Goal: Task Accomplishment & Management: Use online tool/utility

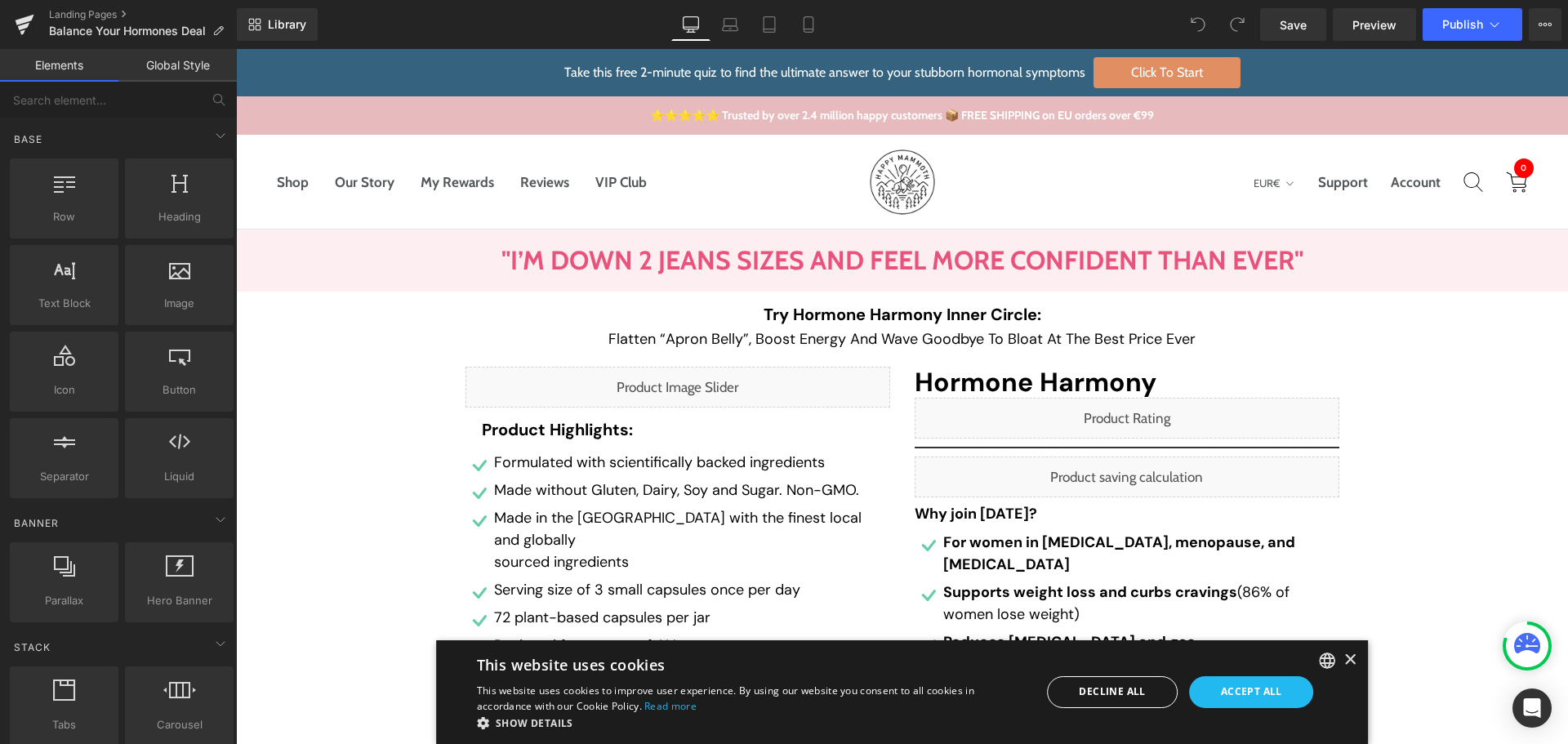
scroll to position [653, 0]
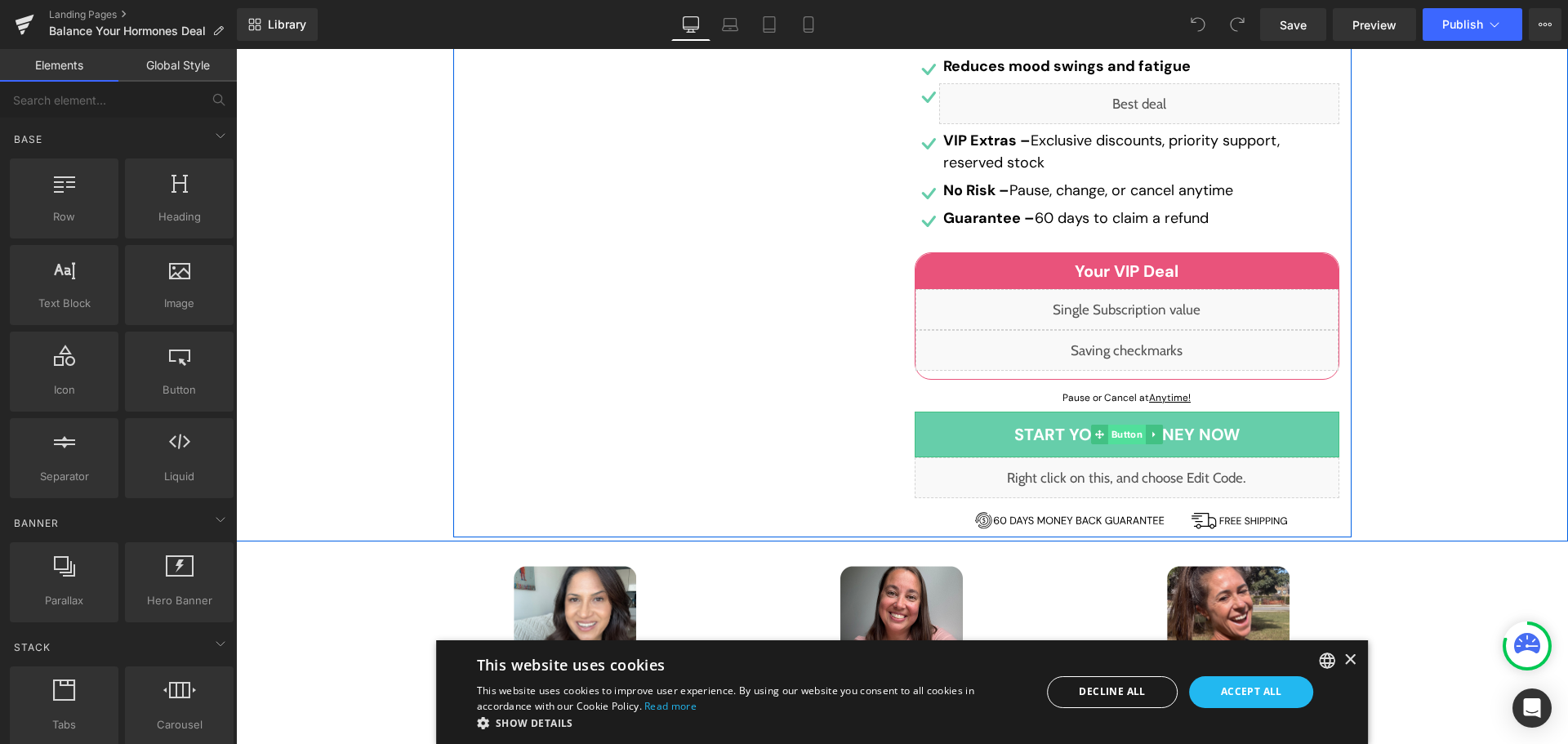
click at [1129, 425] on span "Button" at bounding box center [1126, 434] width 37 height 20
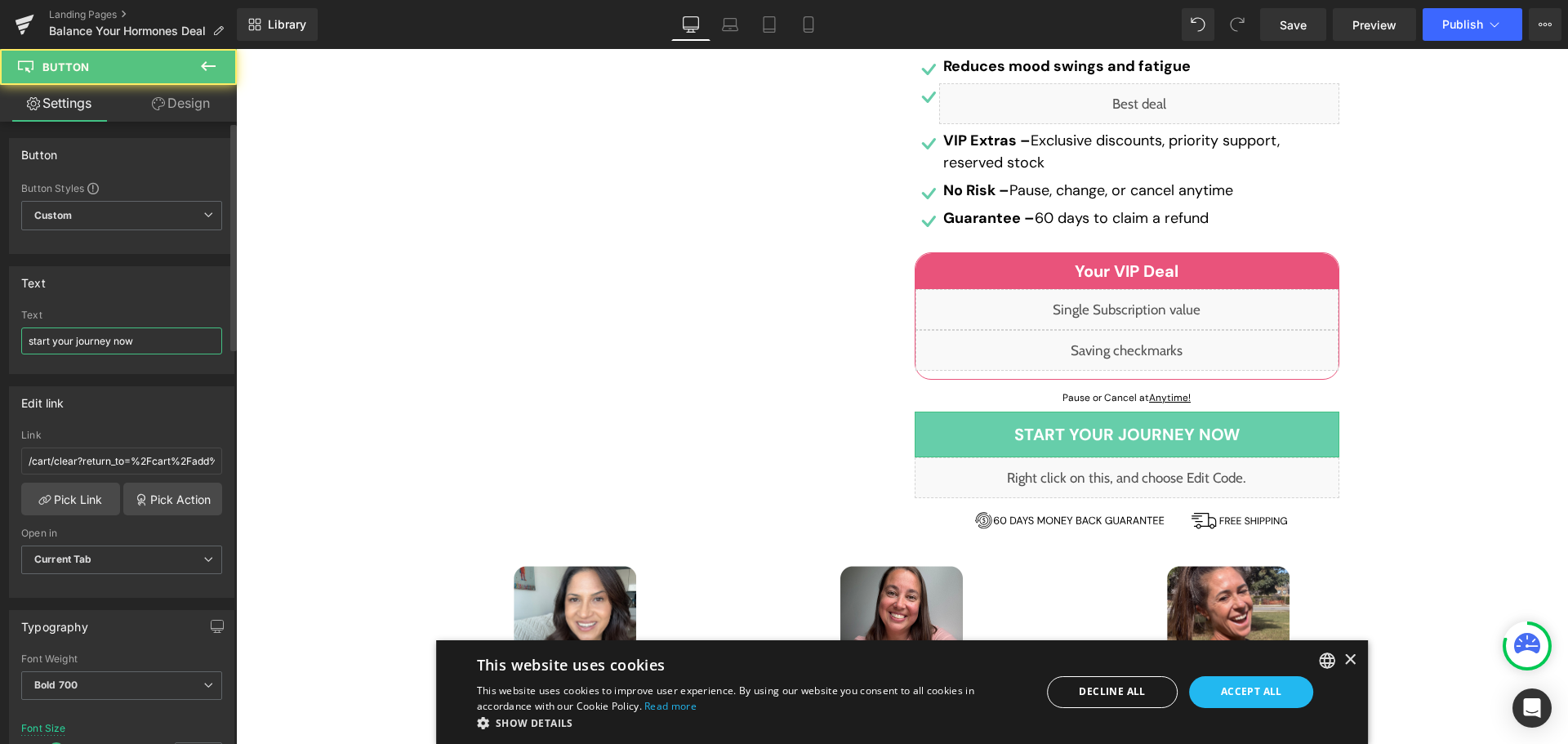
click at [109, 328] on input "start your journey now" at bounding box center [122, 341] width 201 height 27
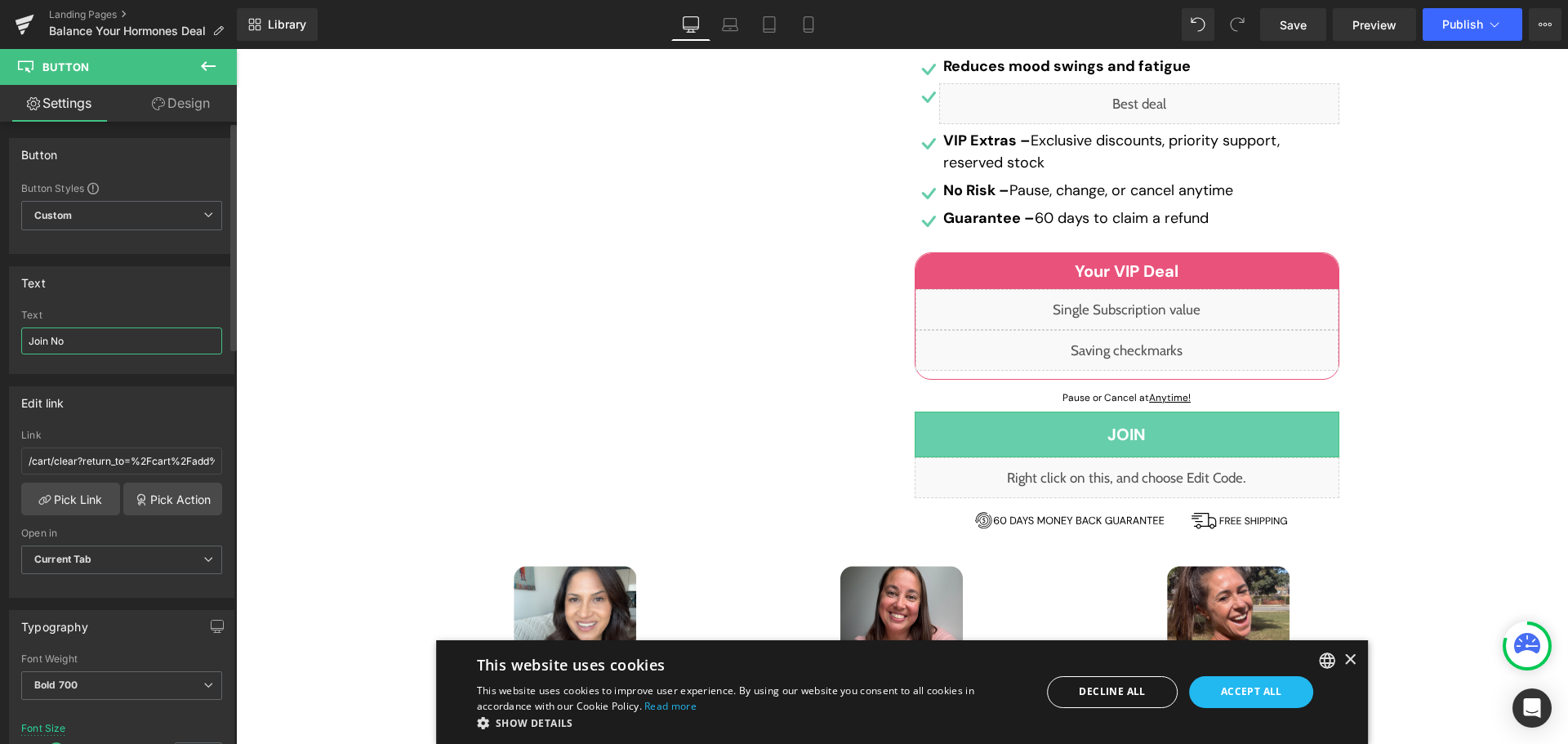
type input "Join Now"
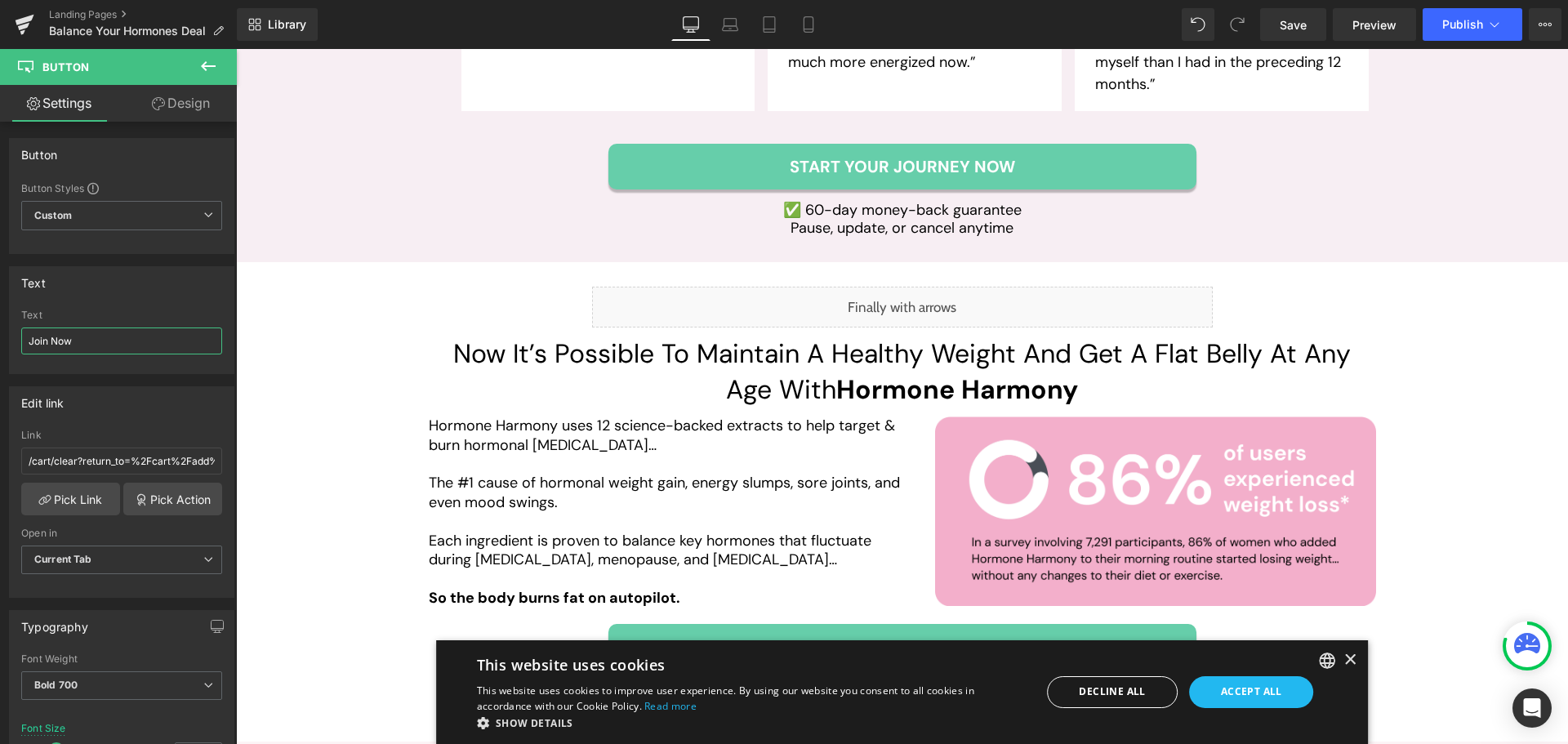
scroll to position [3348, 0]
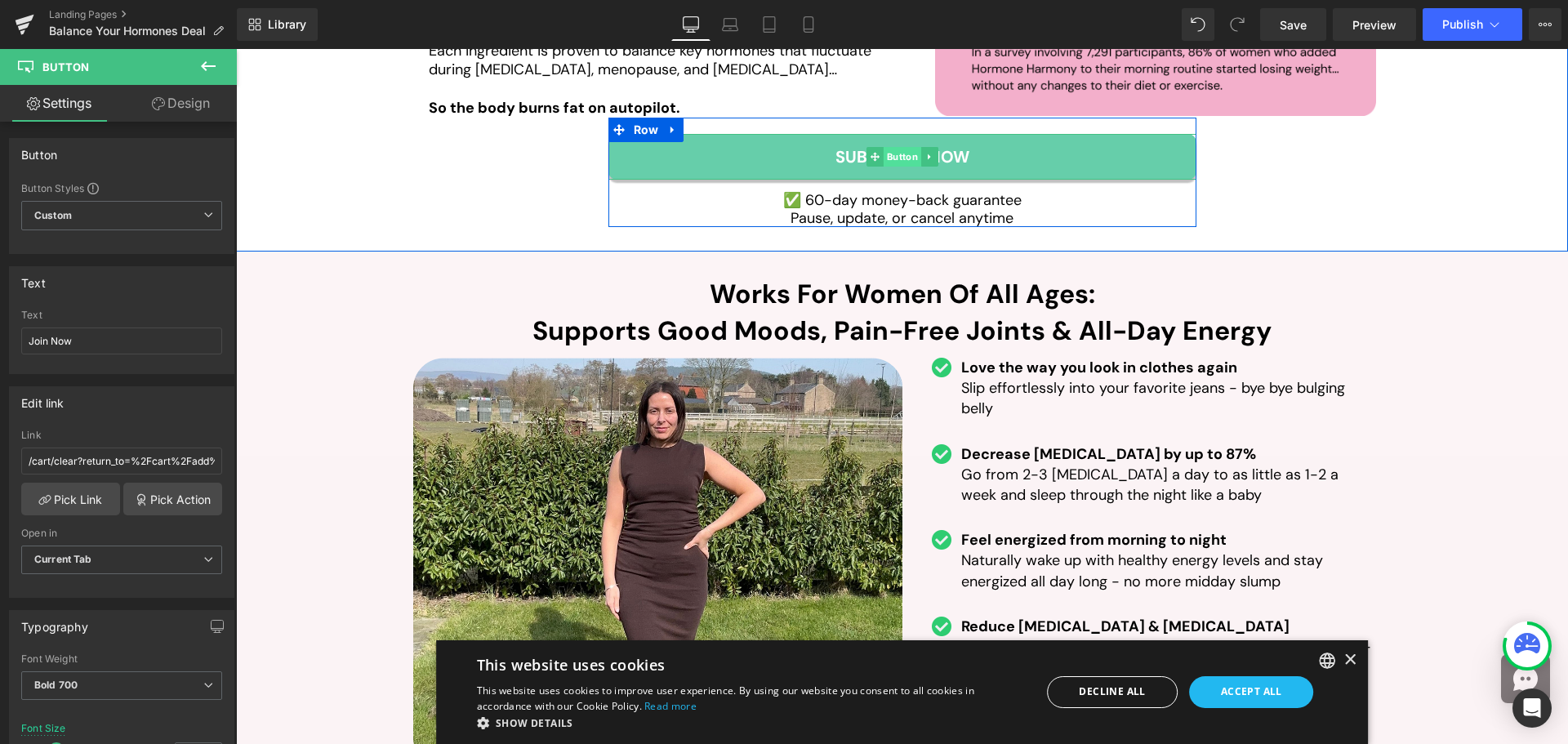
click at [897, 147] on span "Button" at bounding box center [901, 157] width 37 height 20
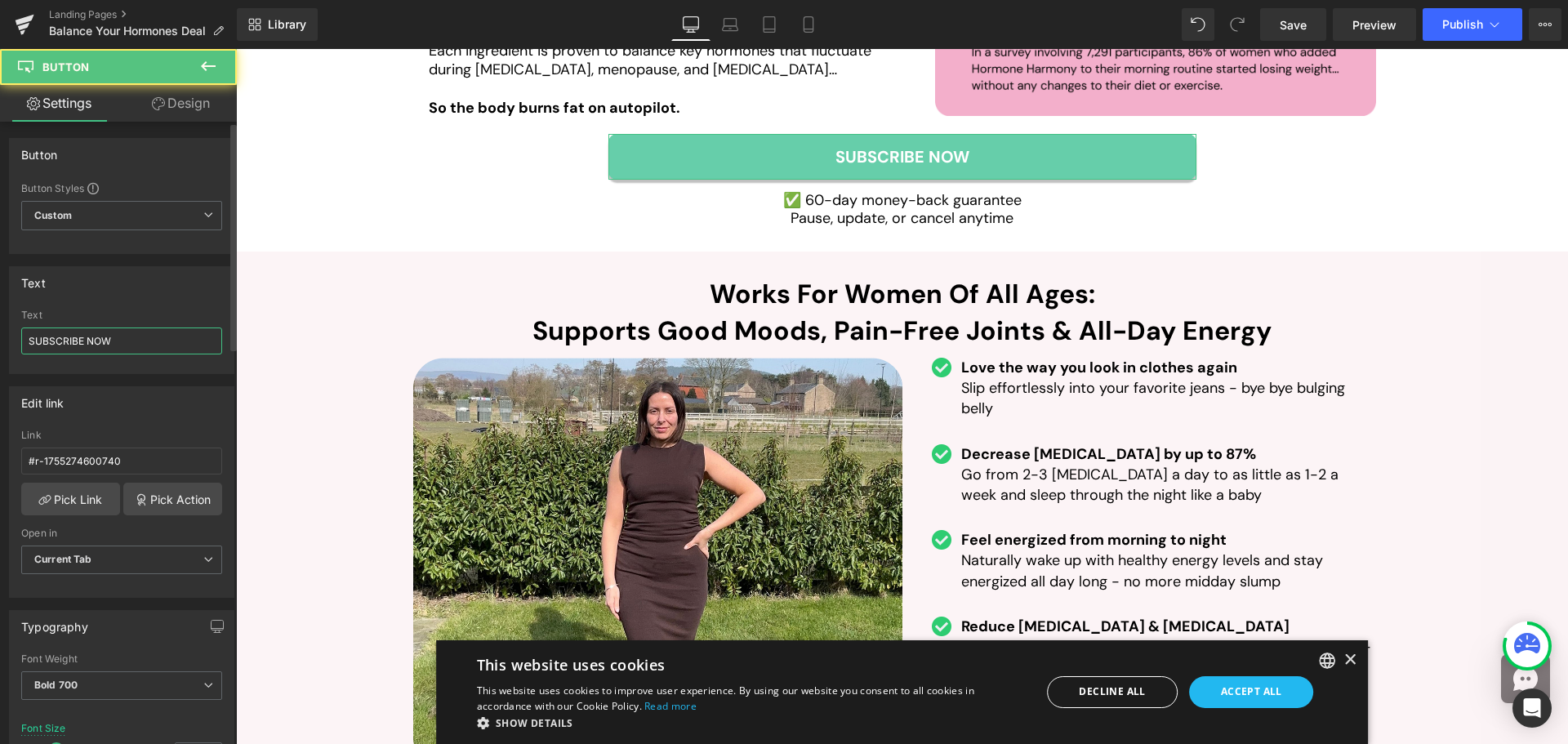
click at [135, 336] on input "SUBSCRIBE NOW" at bounding box center [122, 341] width 201 height 27
paste input "tart Your Journey"
type input "Start Your Journey NOW"
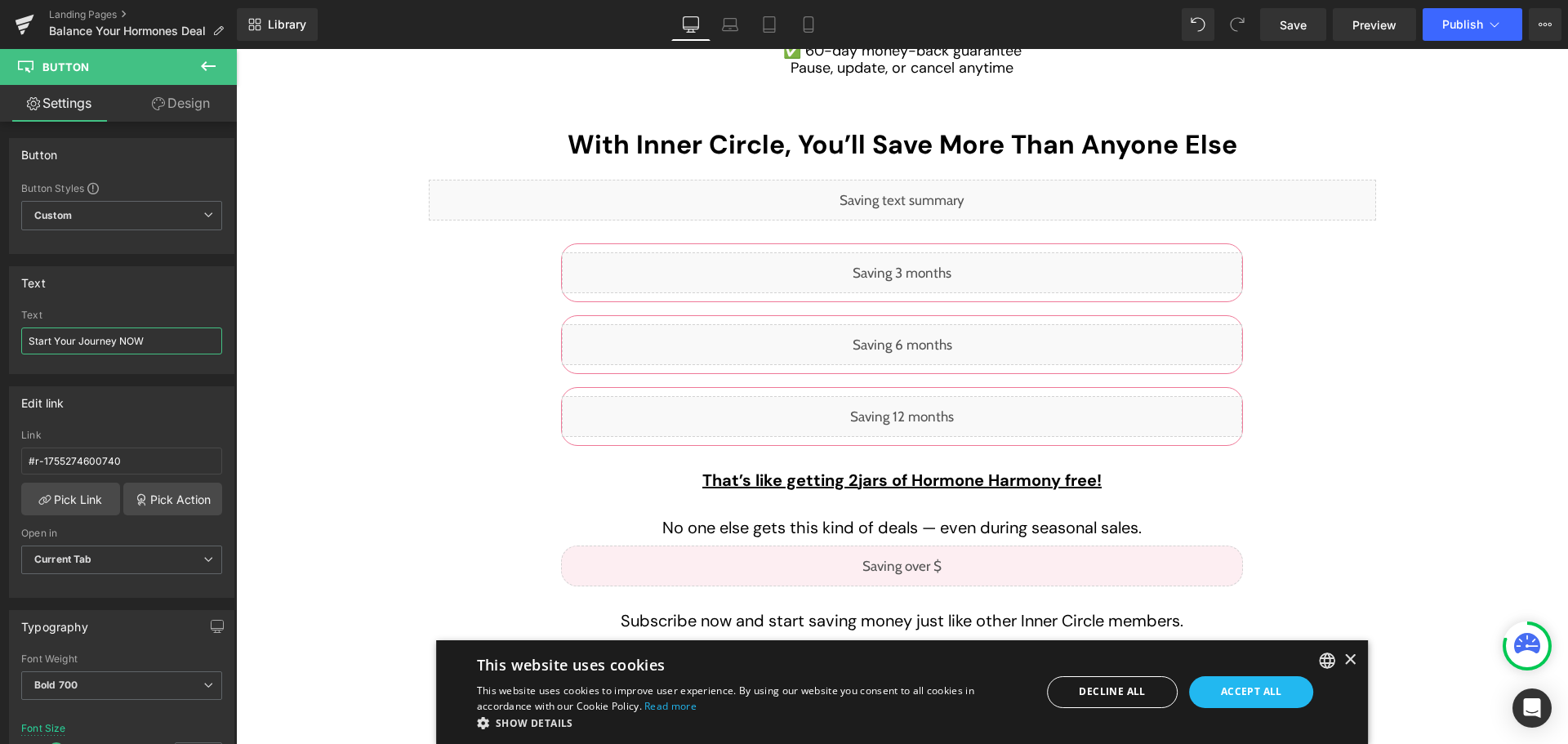
scroll to position [5717, 0]
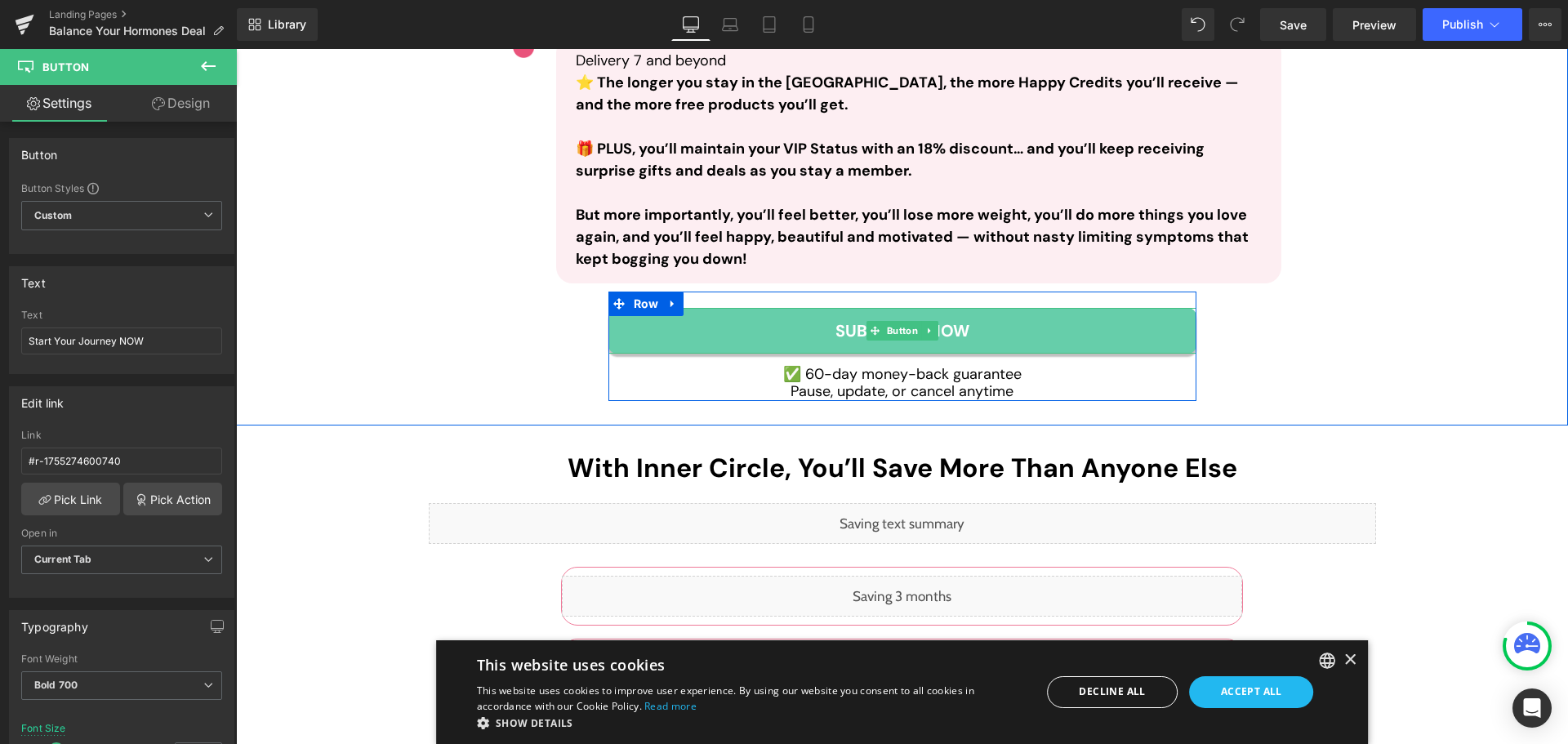
click at [898, 321] on span "Button" at bounding box center [901, 331] width 37 height 20
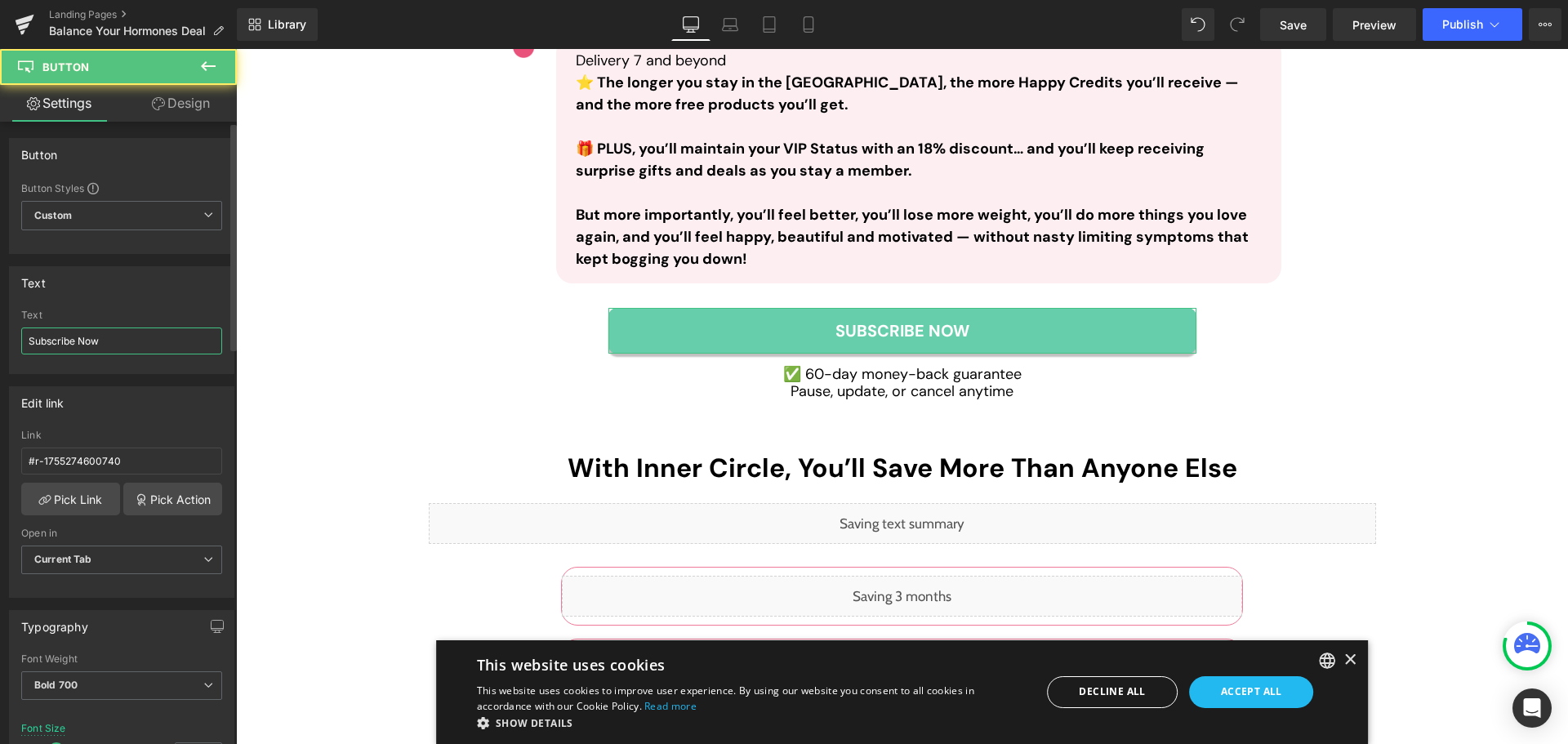
click at [167, 337] on input "Subscribe Now" at bounding box center [122, 341] width 201 height 27
paste input "tart Your Journey NOW"
type input "Start Your Journey NOW"
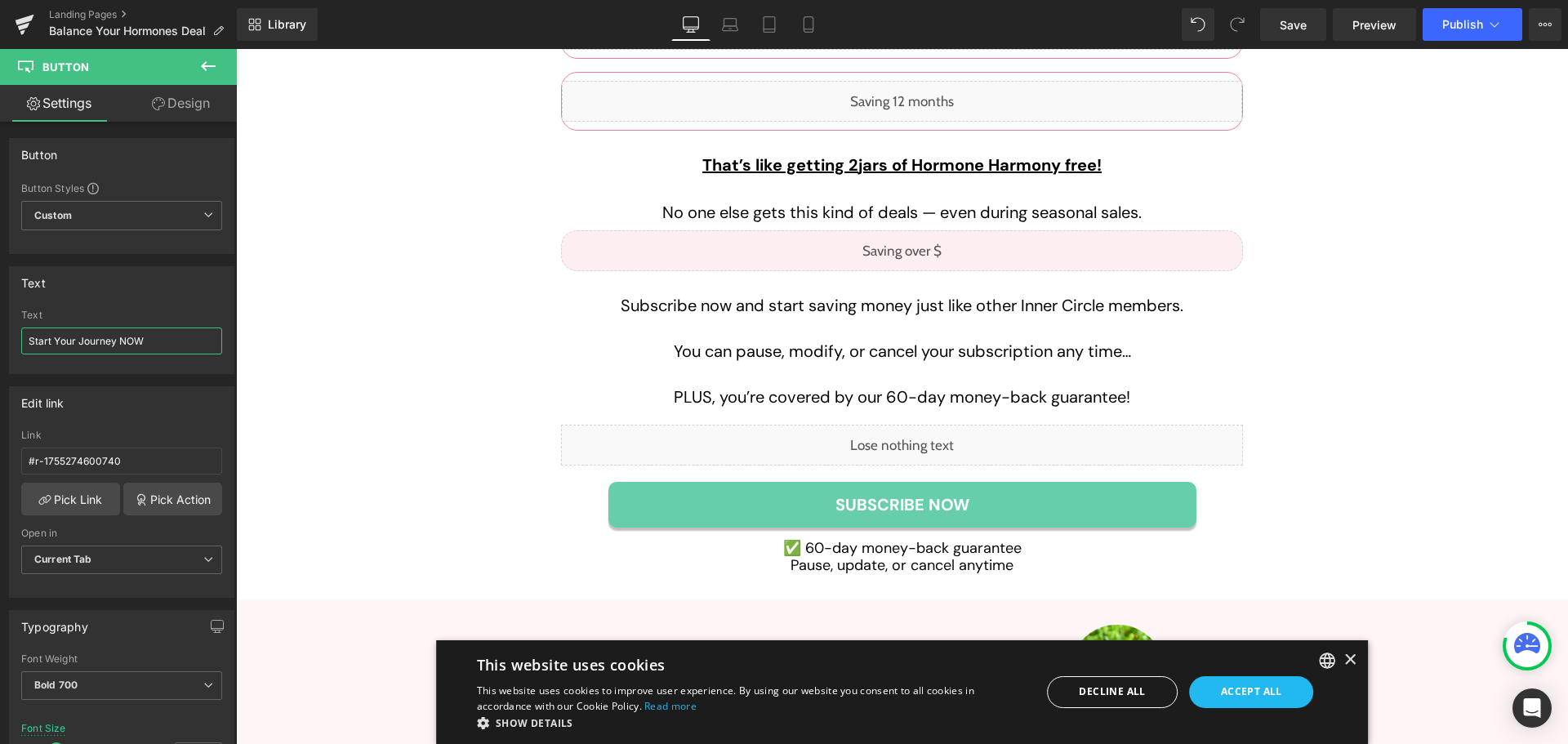
scroll to position [6615, 0]
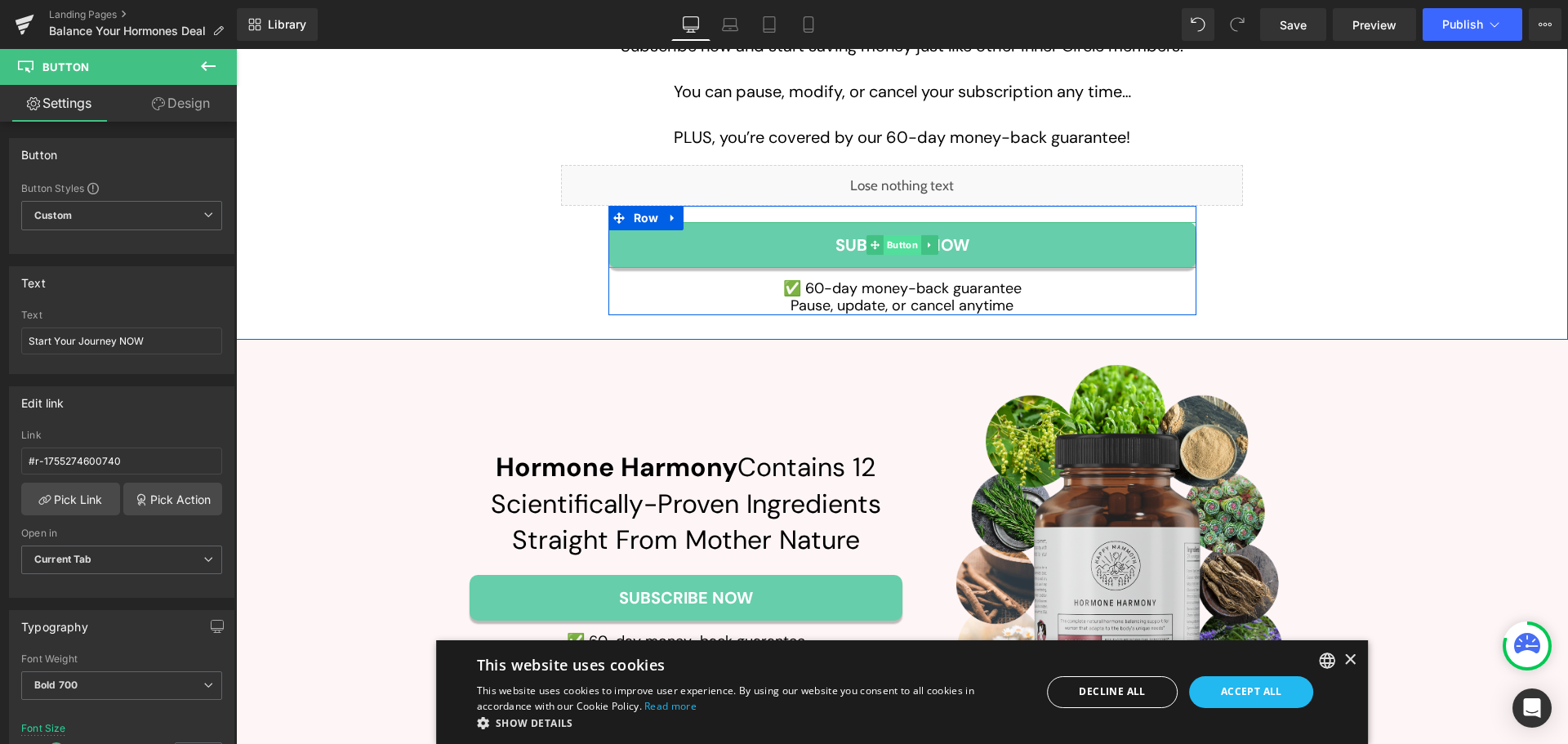
click at [899, 235] on span "Button" at bounding box center [901, 245] width 37 height 20
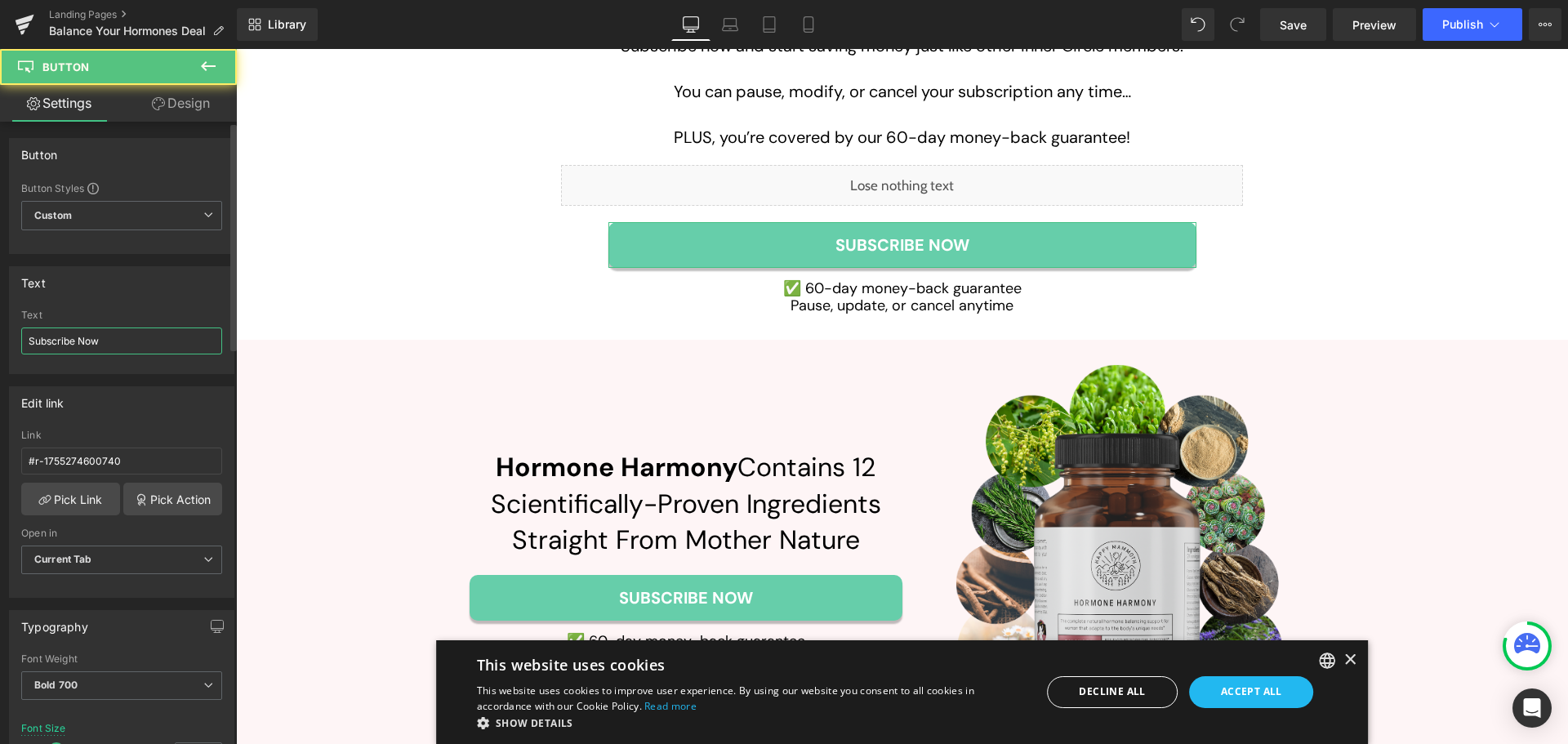
click at [150, 335] on input "Subscribe Now" at bounding box center [122, 341] width 201 height 27
paste input "tart Your Journey NOW"
type input "Start Your Journey NOW"
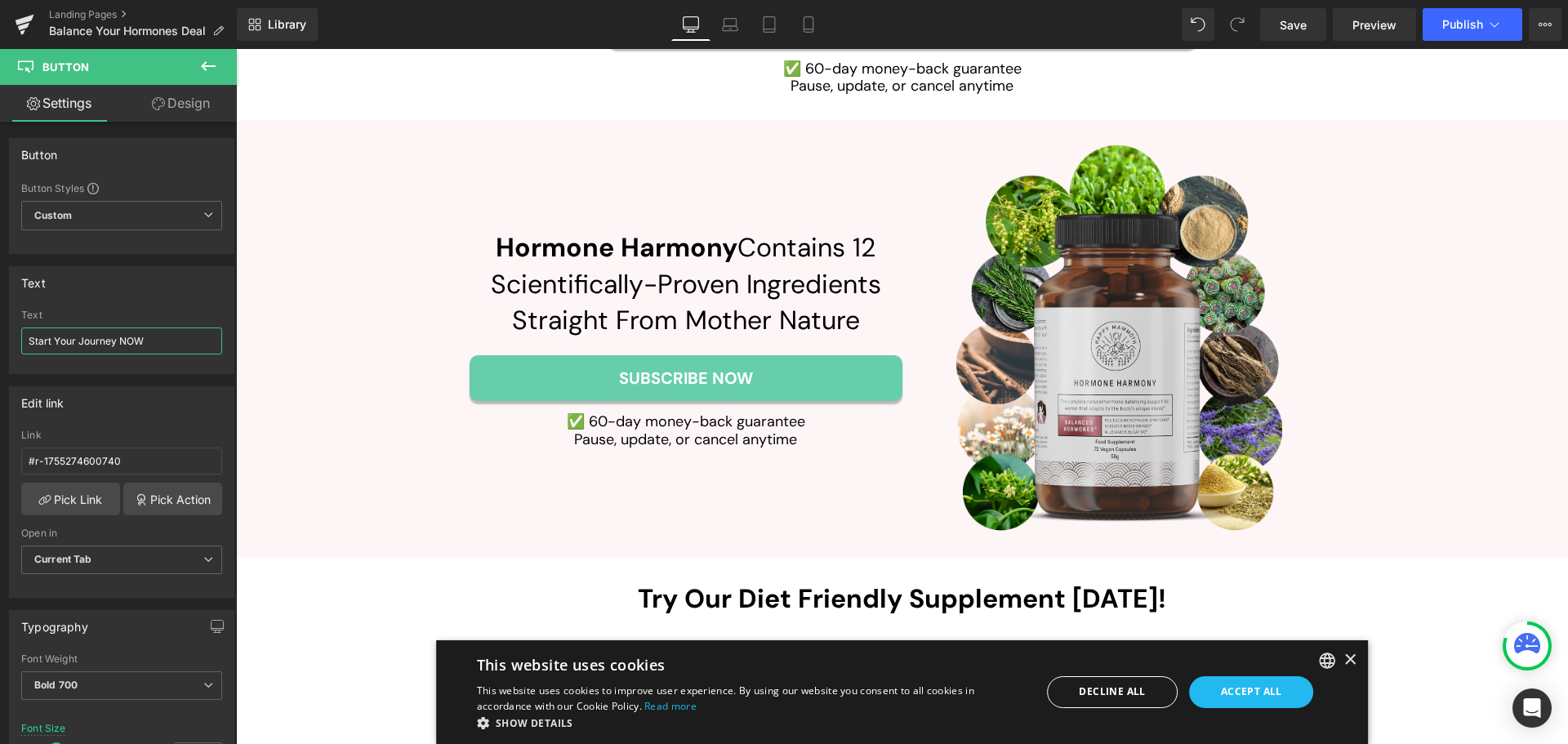
scroll to position [6860, 0]
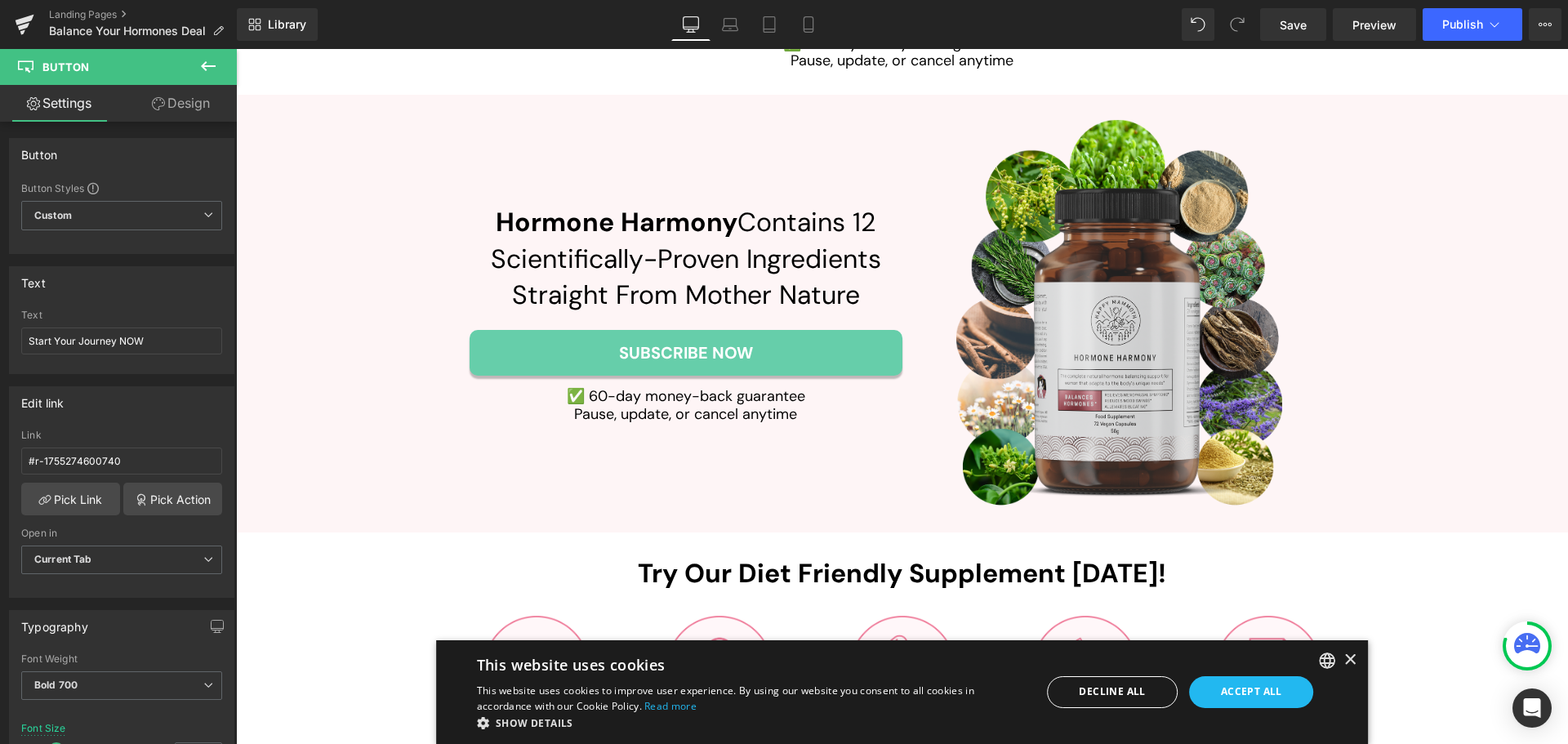
click at [668, 330] on div "Subscribe Now Button" at bounding box center [686, 352] width 432 height 45
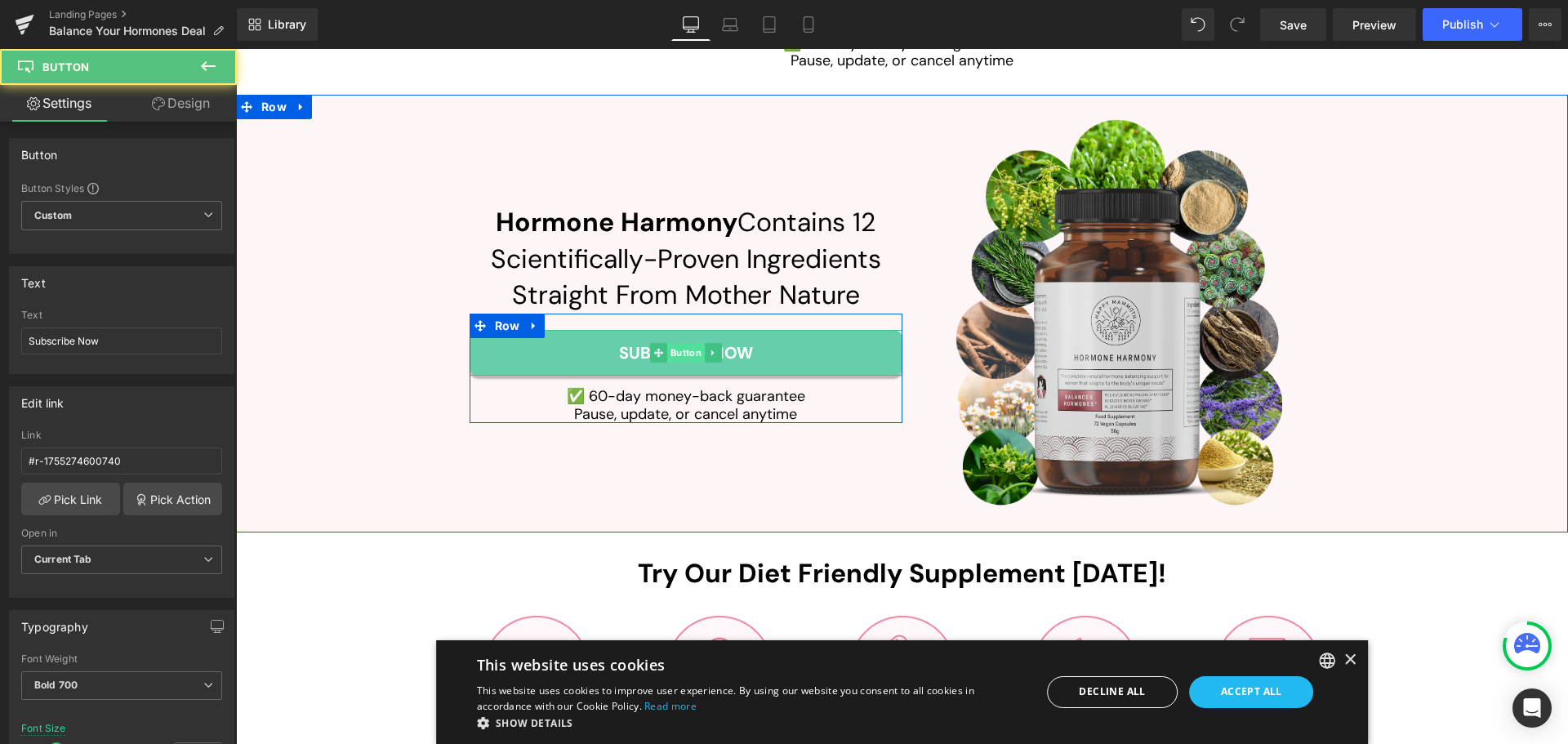
click at [668, 343] on span "Button" at bounding box center [685, 352] width 37 height 20
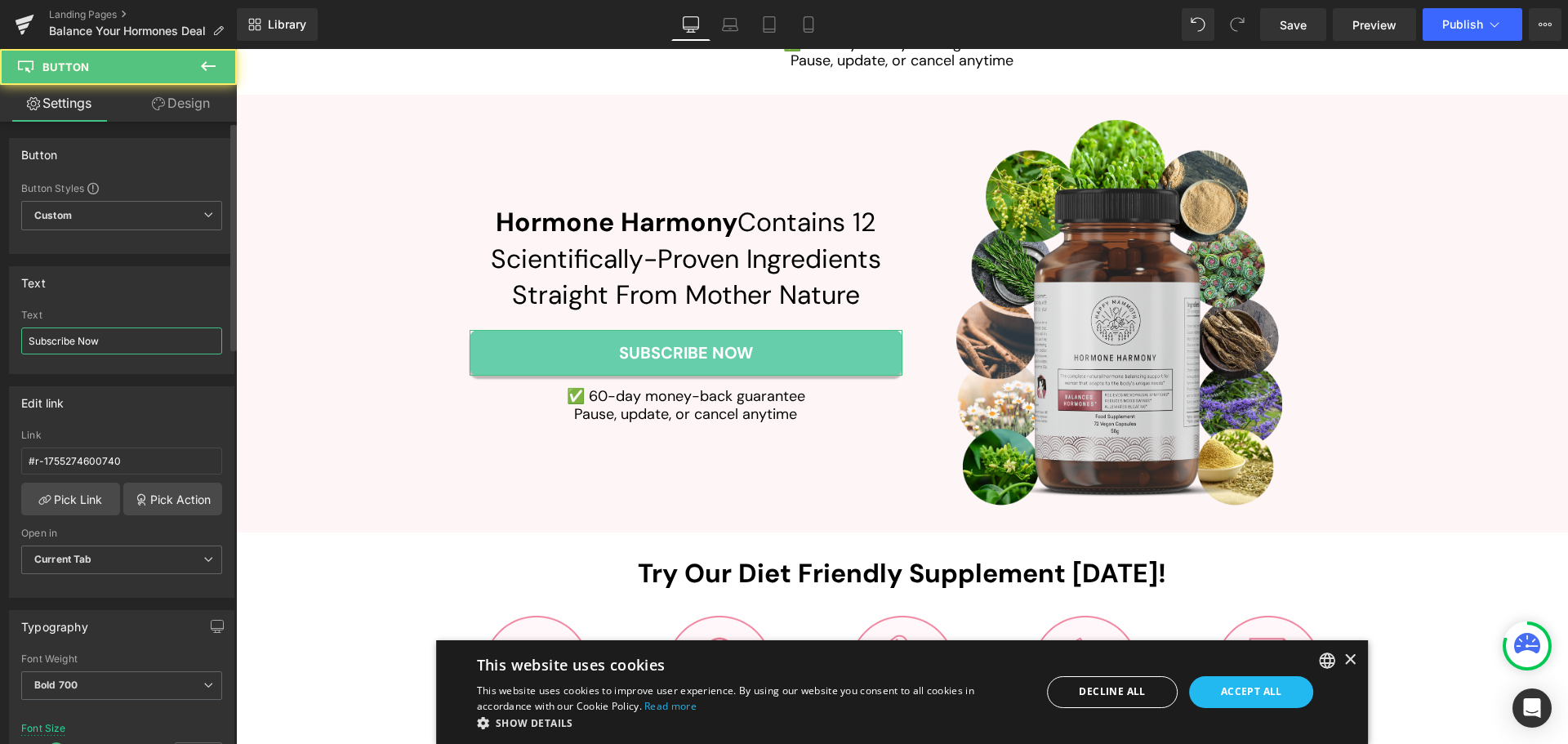
click at [108, 349] on input "Subscribe Now" at bounding box center [122, 341] width 201 height 27
paste input "tart Your Journey NOW"
type input "Start Your Journey NOW"
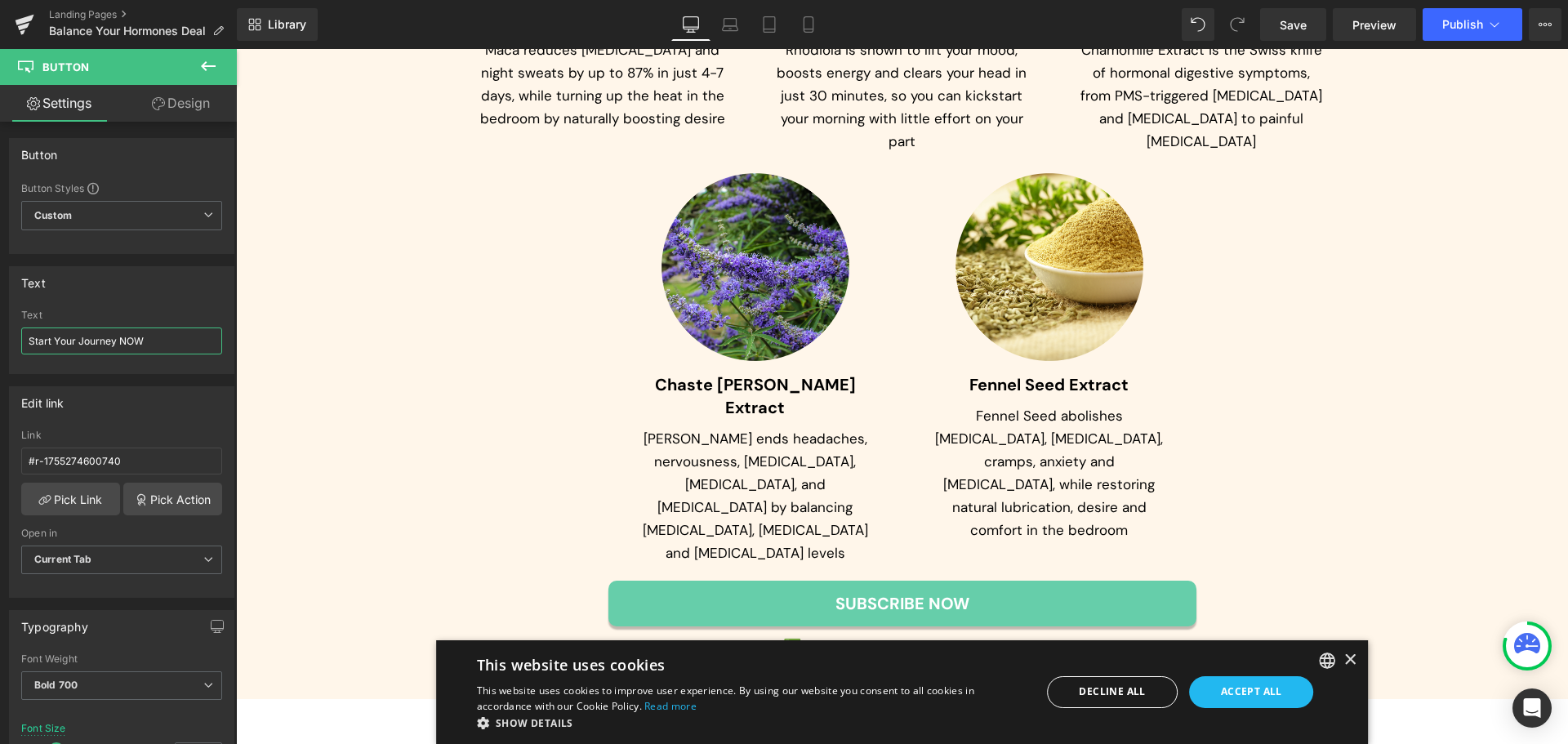
scroll to position [9147, 0]
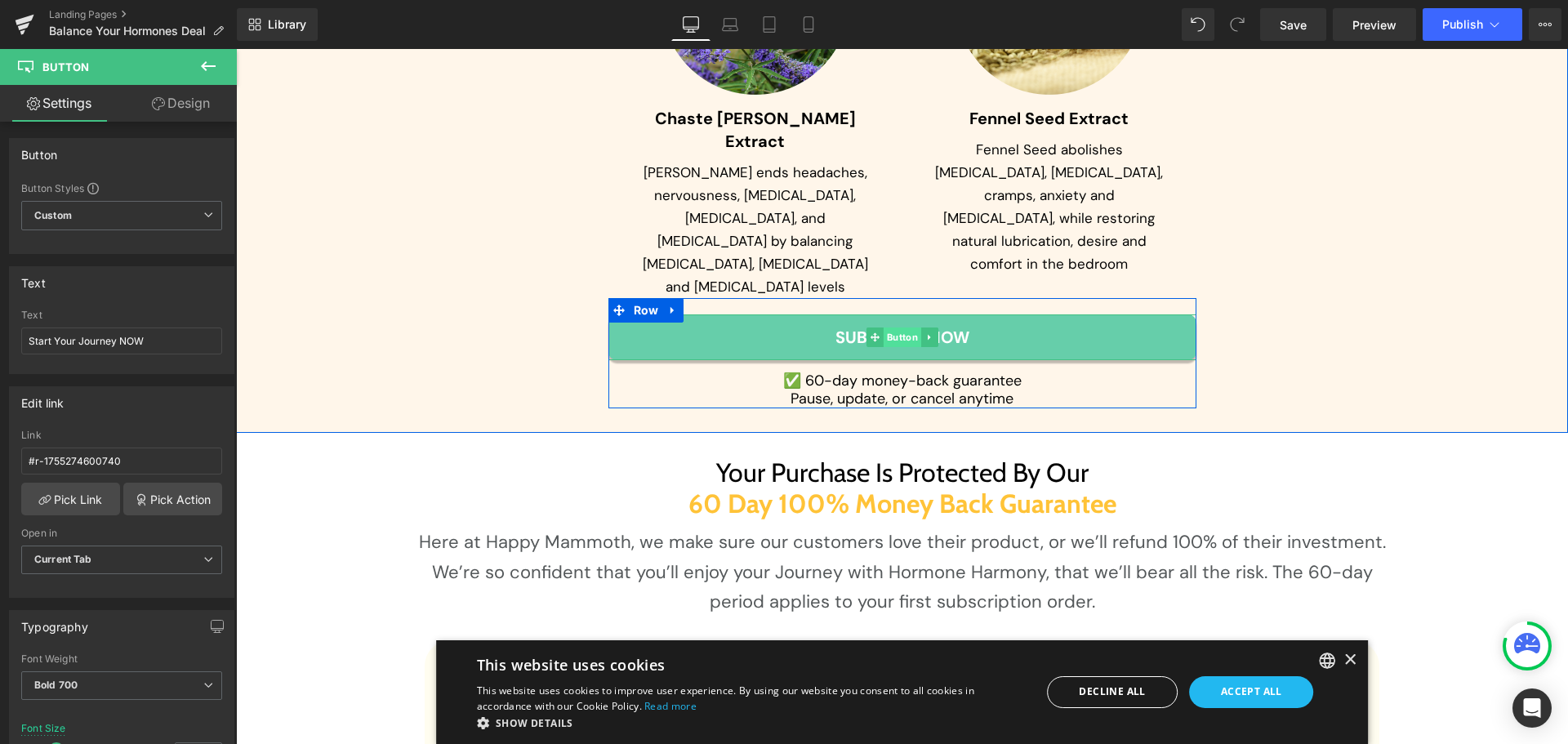
click at [898, 328] on span "Button" at bounding box center [901, 337] width 37 height 20
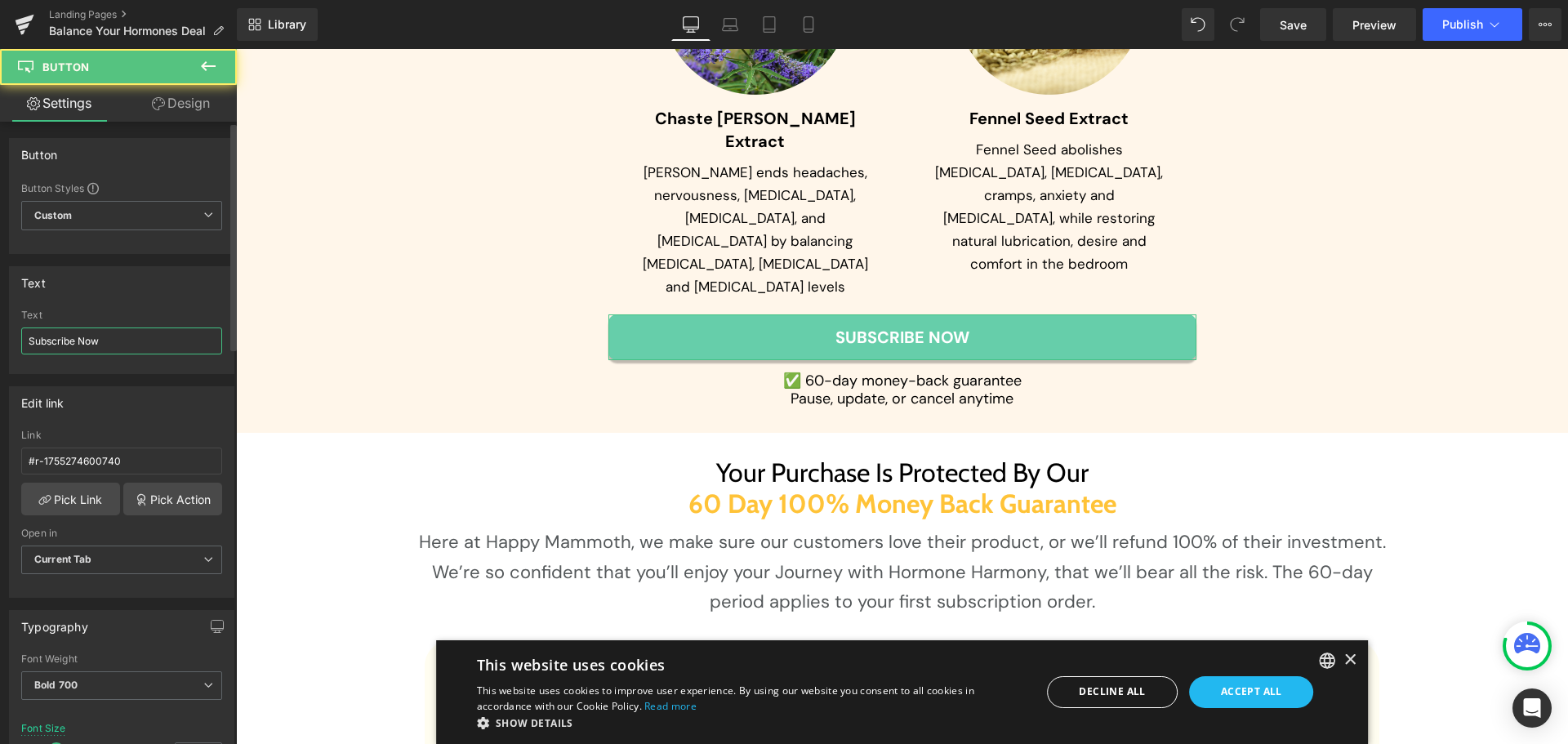
click at [151, 344] on input "Subscribe Now" at bounding box center [122, 341] width 201 height 27
paste input "tart Your Journey NOW"
type input "Start Your Journey NOW"
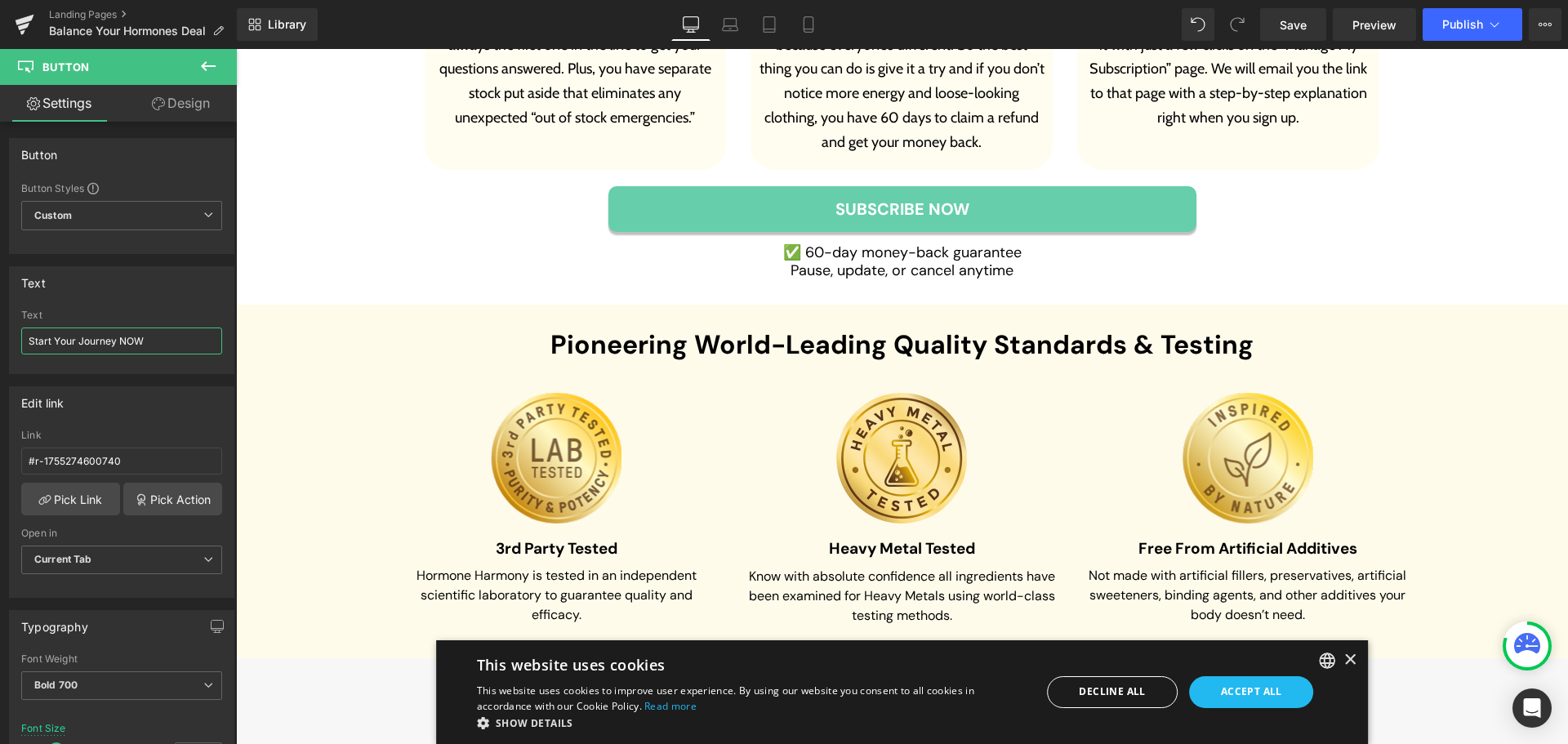
scroll to position [9963, 0]
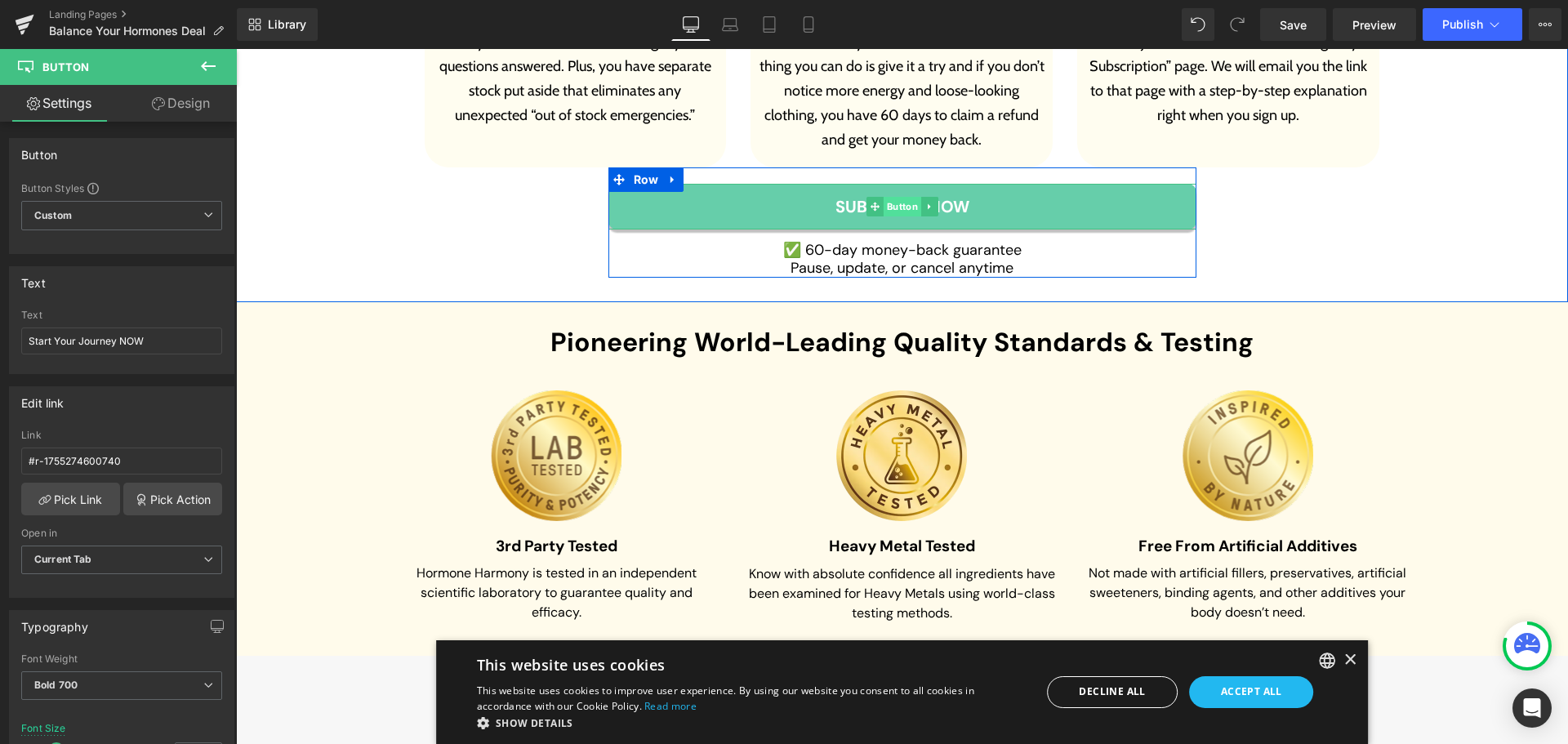
click at [883, 197] on span "Button" at bounding box center [901, 206] width 37 height 20
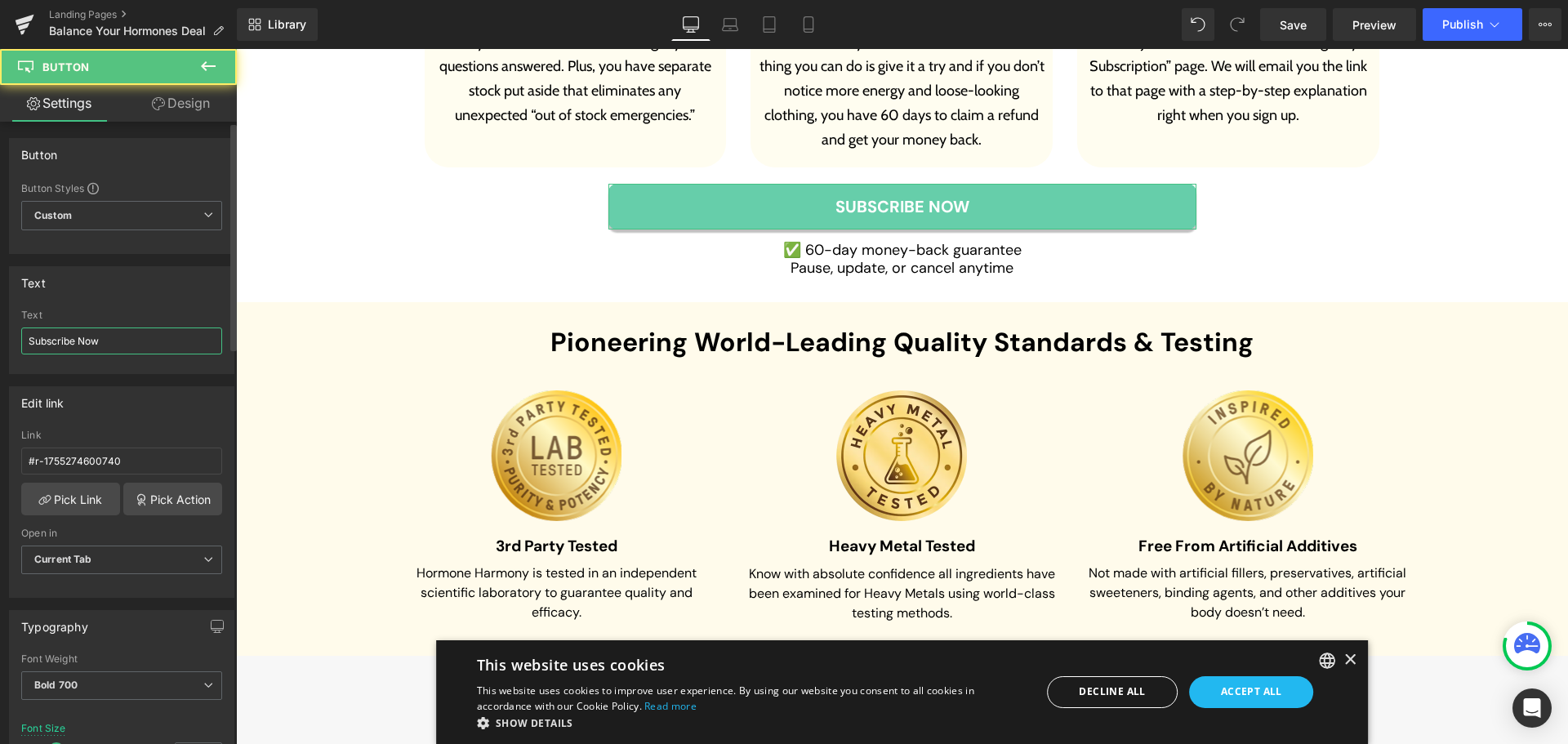
click at [125, 332] on input "Subscribe Now" at bounding box center [122, 341] width 201 height 27
paste input "tart Your Journey NOW"
type input "Start Your Journey NOW"
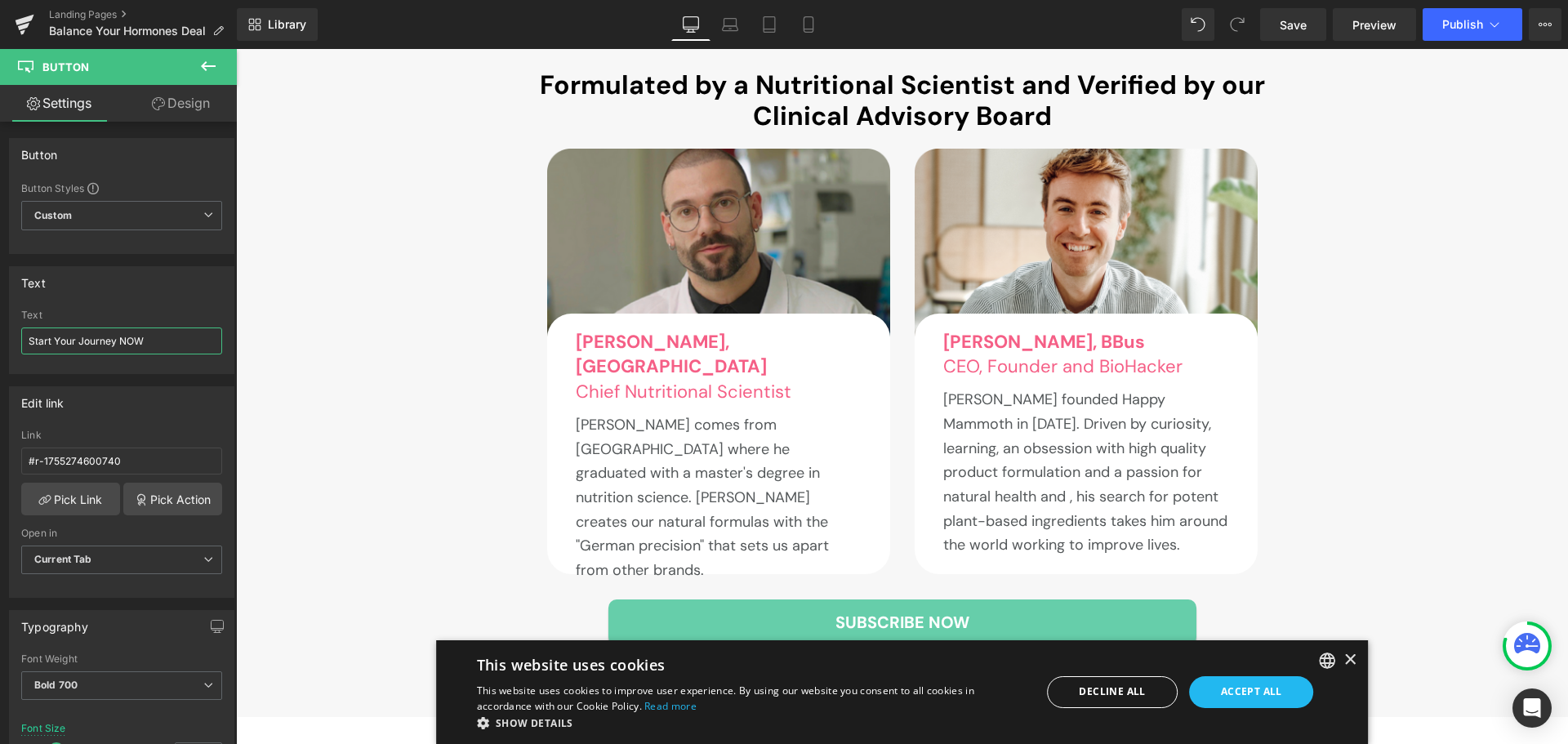
scroll to position [10862, 0]
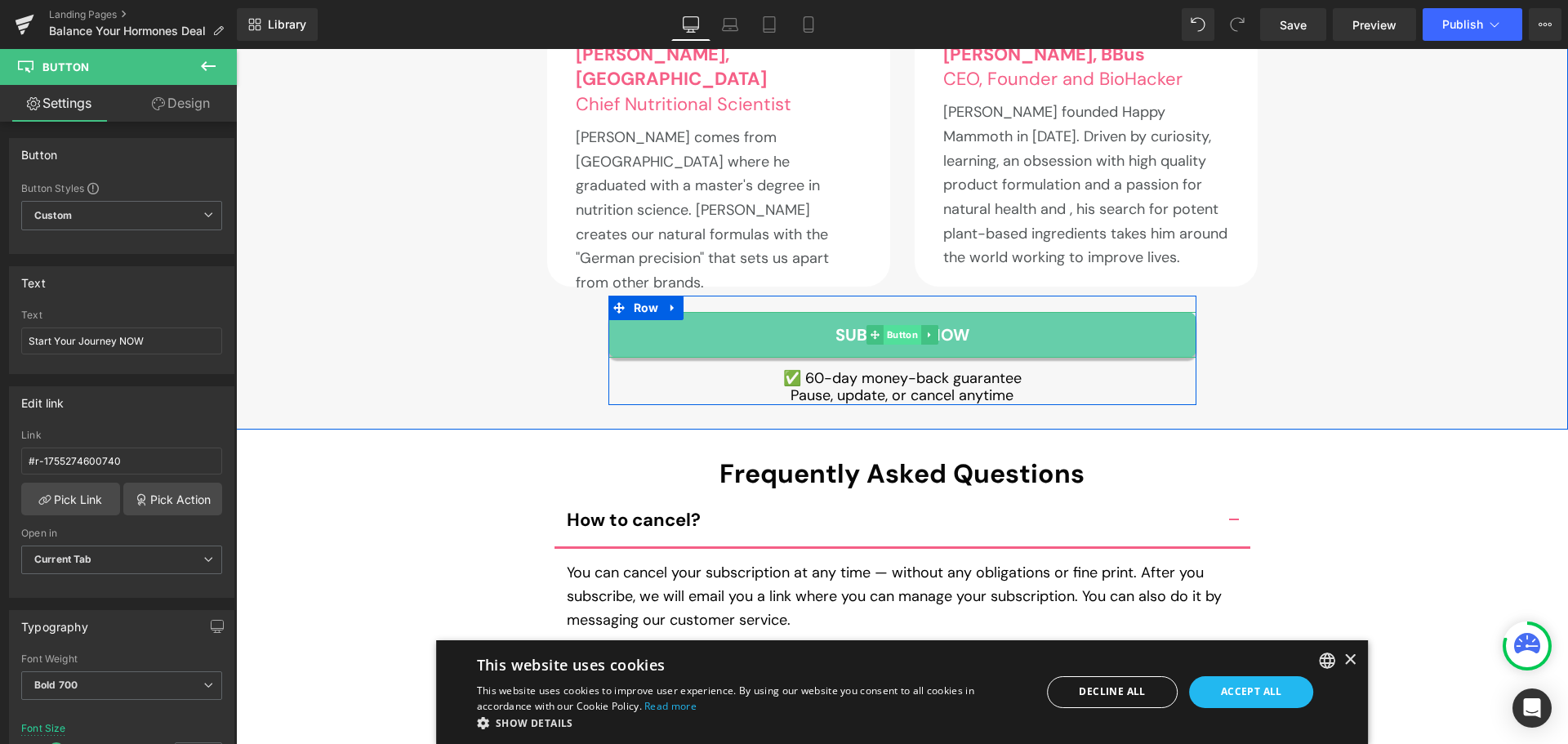
click at [907, 325] on span "Button" at bounding box center [901, 335] width 37 height 20
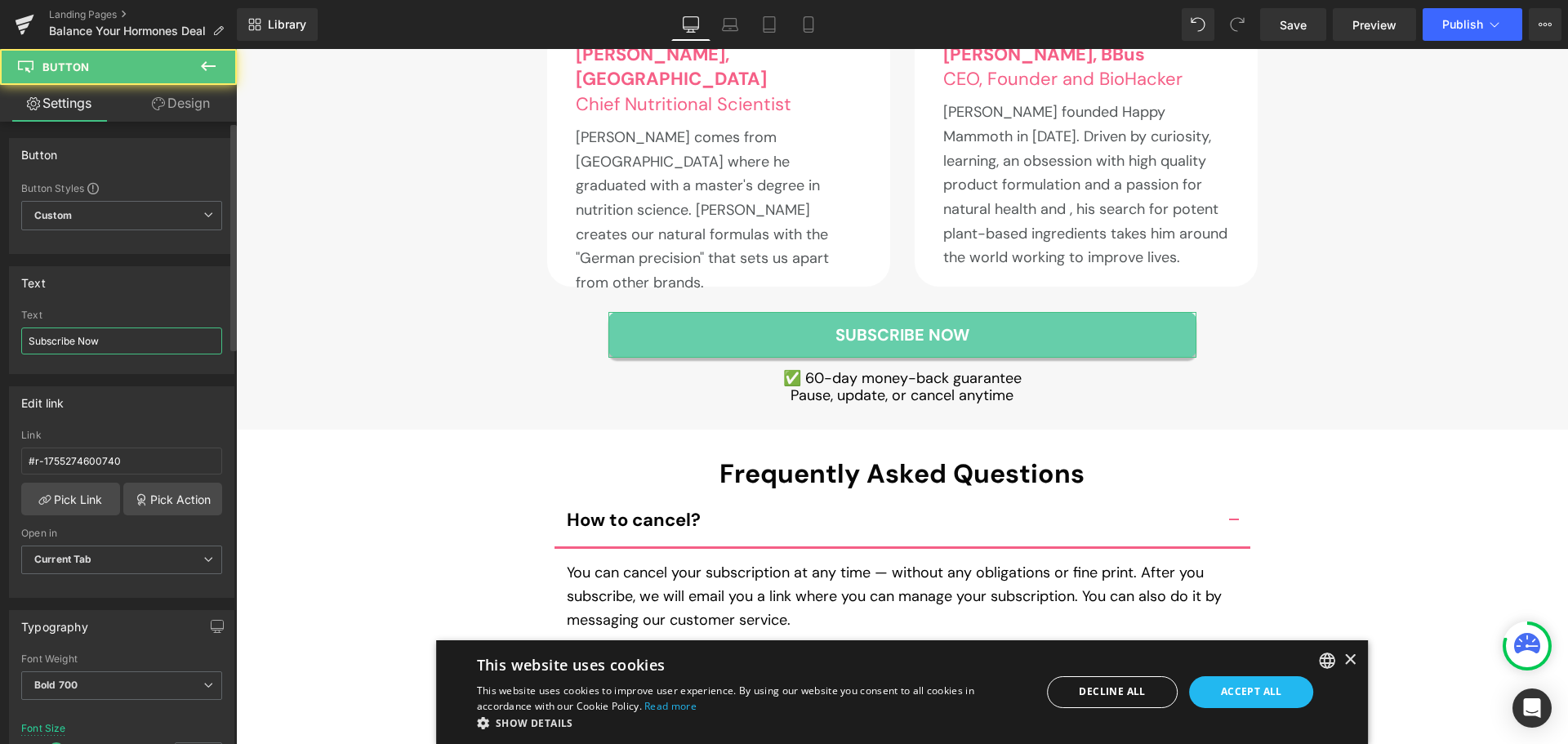
click at [115, 329] on input "Subscribe Now" at bounding box center [122, 341] width 201 height 27
paste input "tart Your Journey NOW"
type input "Start Your Journey NOW"
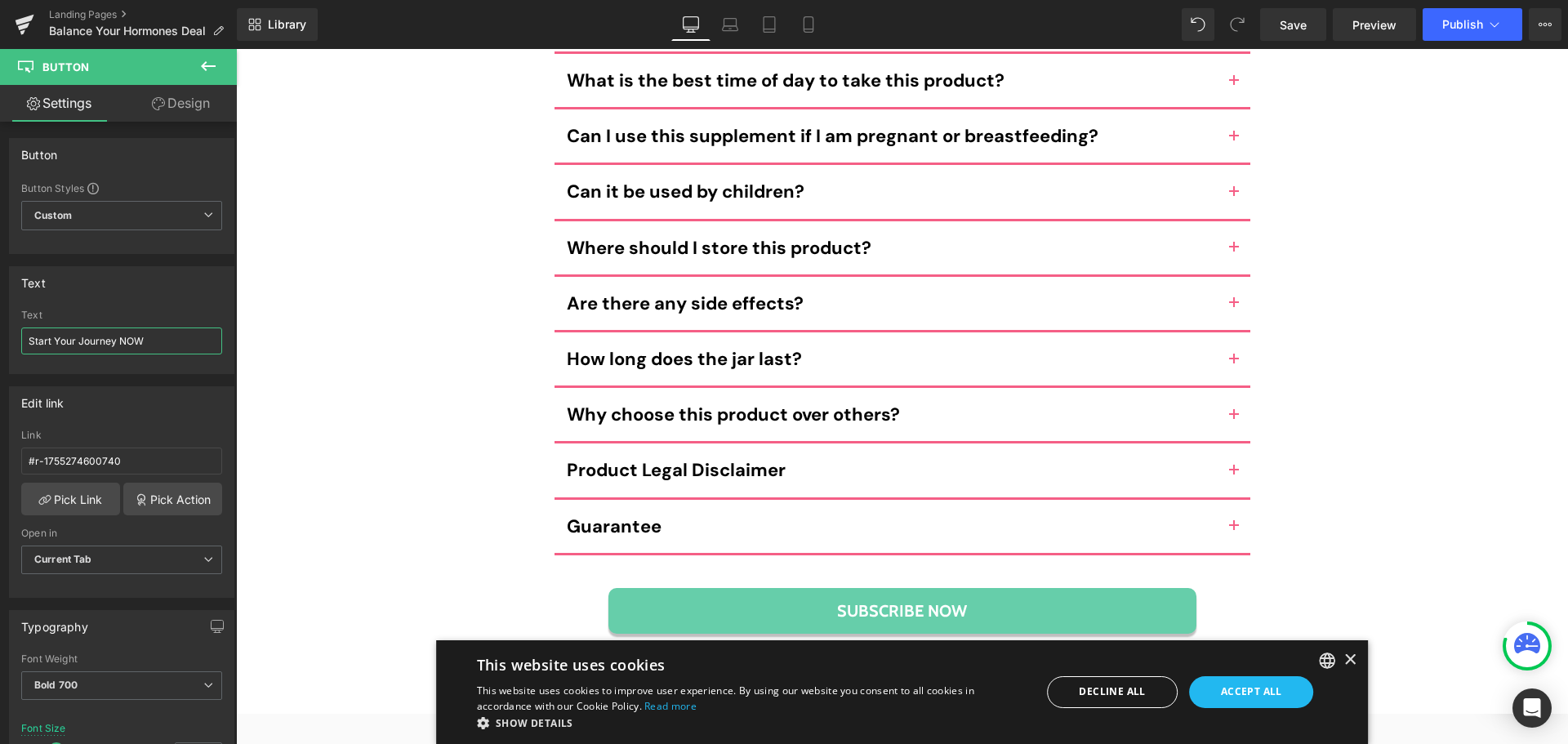
scroll to position [12332, 0]
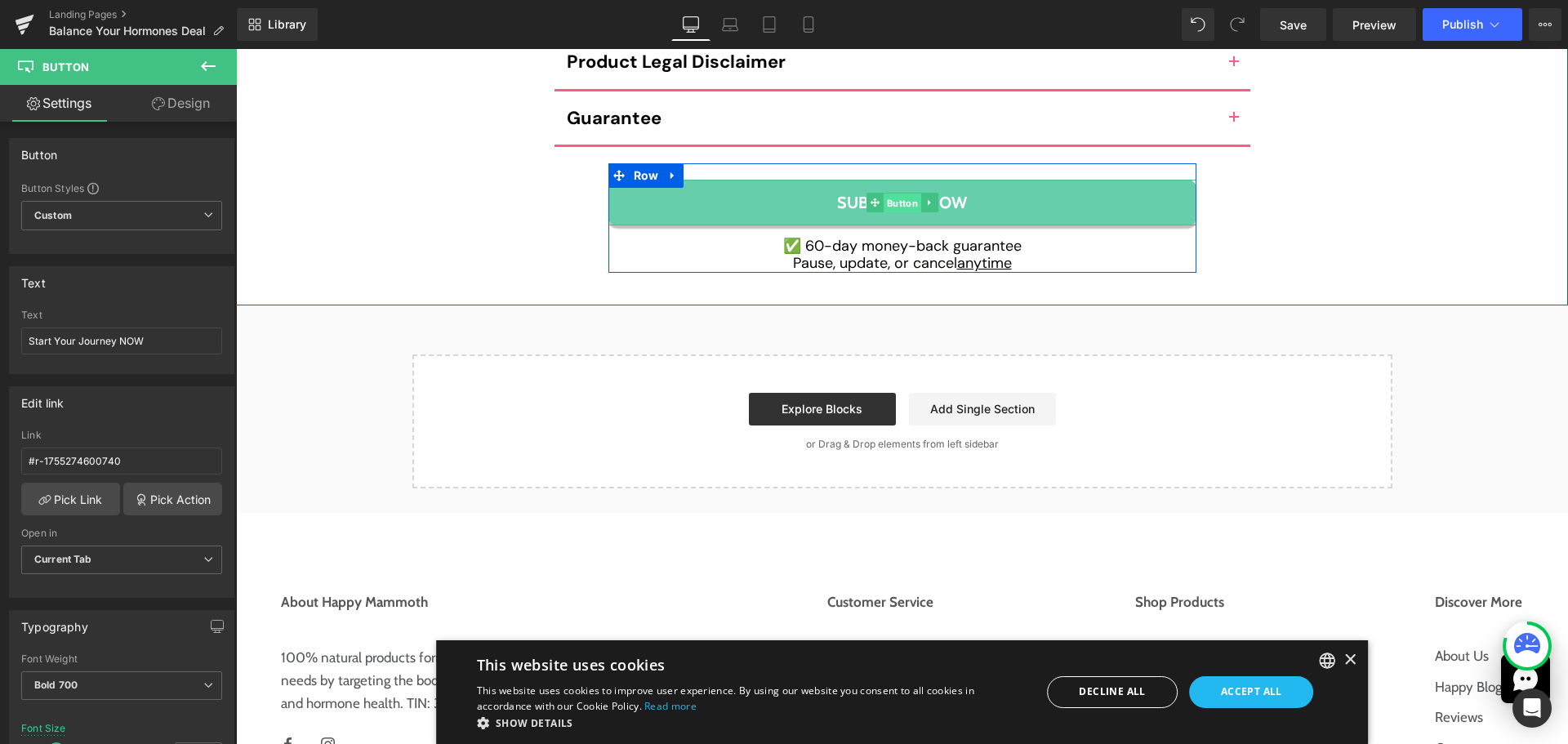
click at [889, 193] on span "Button" at bounding box center [901, 203] width 37 height 20
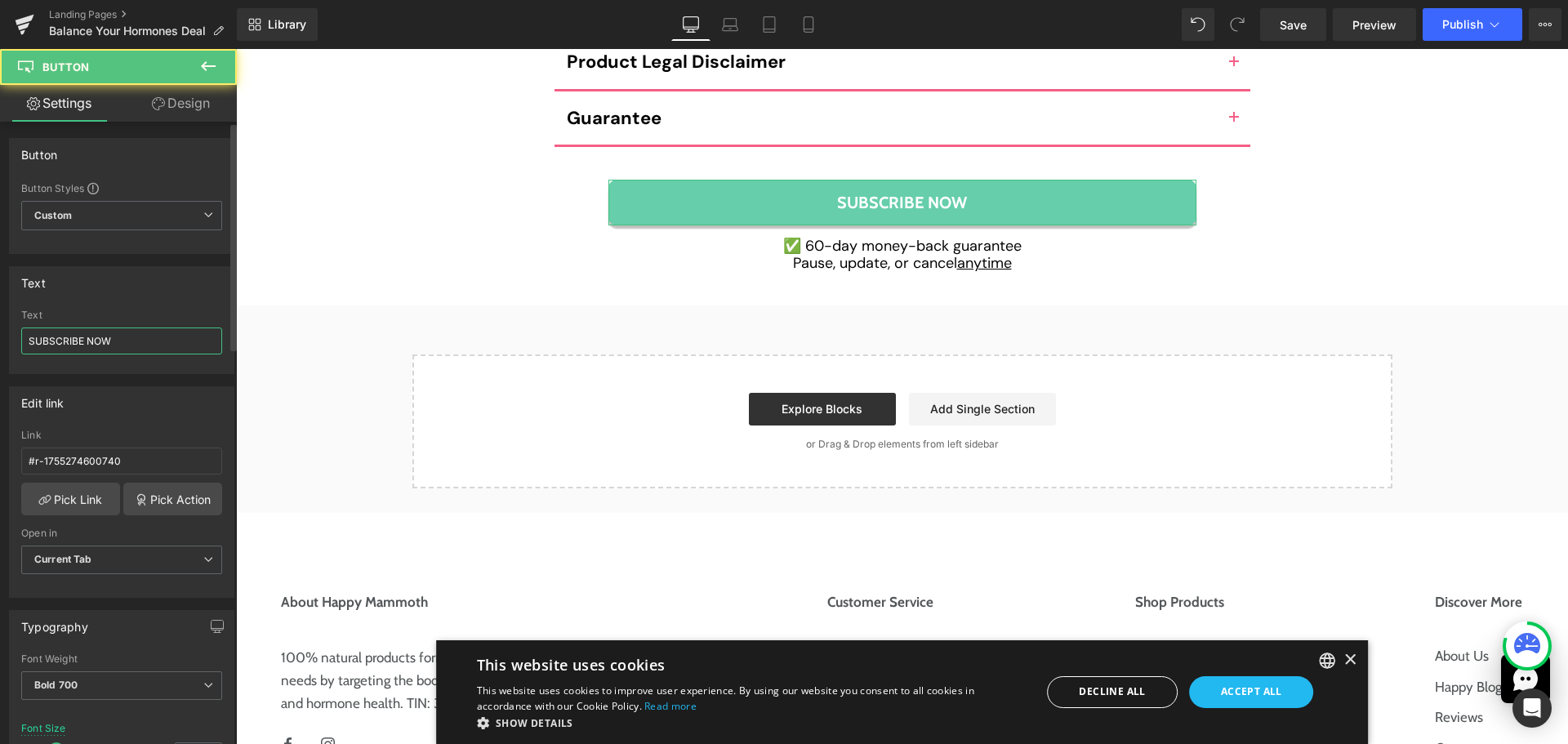
click at [91, 351] on input "SUBSCRIBE NOW" at bounding box center [122, 341] width 201 height 27
paste input "tart Your Journey"
type input "Start Your Journey NOW"
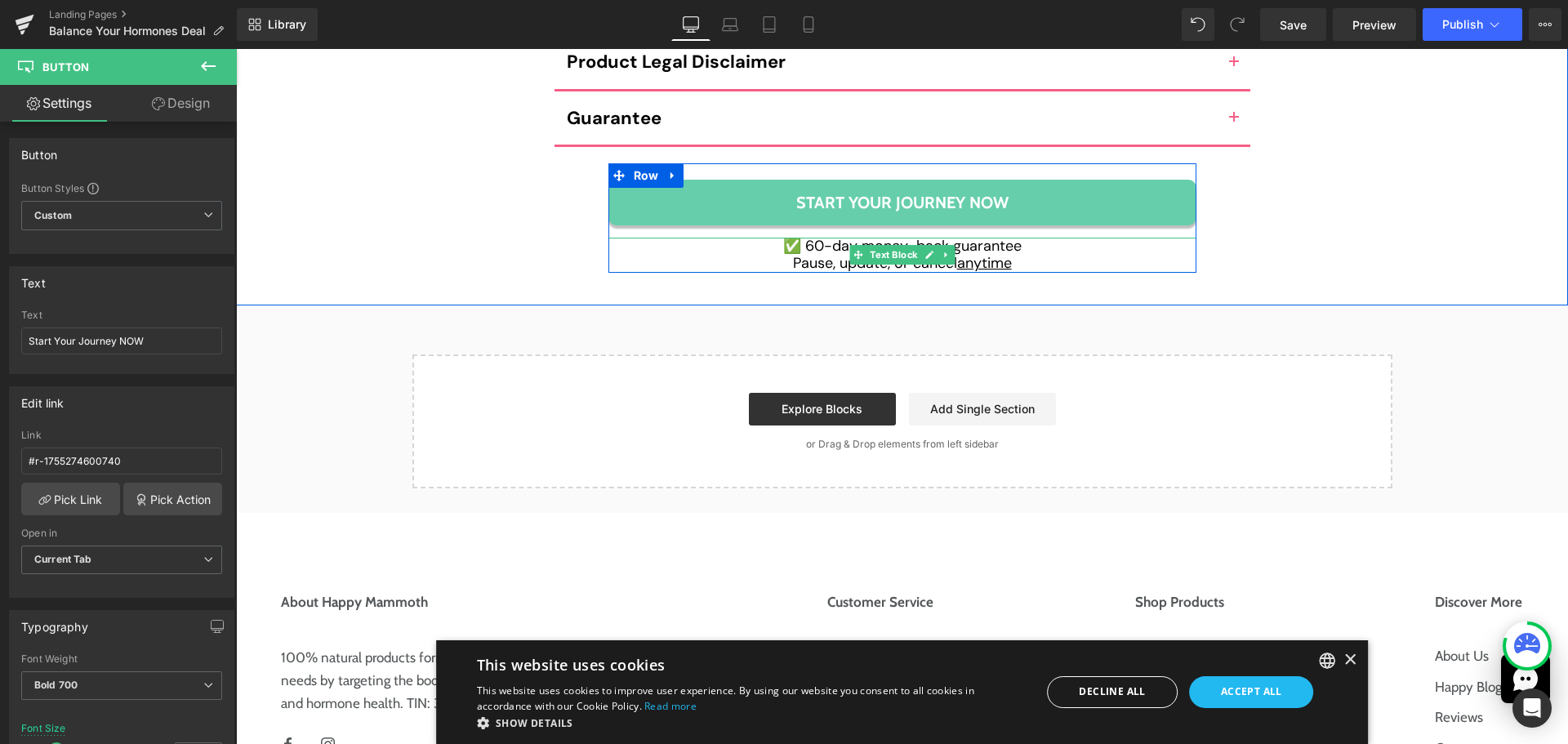
click at [968, 253] on u "anytime" at bounding box center [983, 263] width 54 height 20
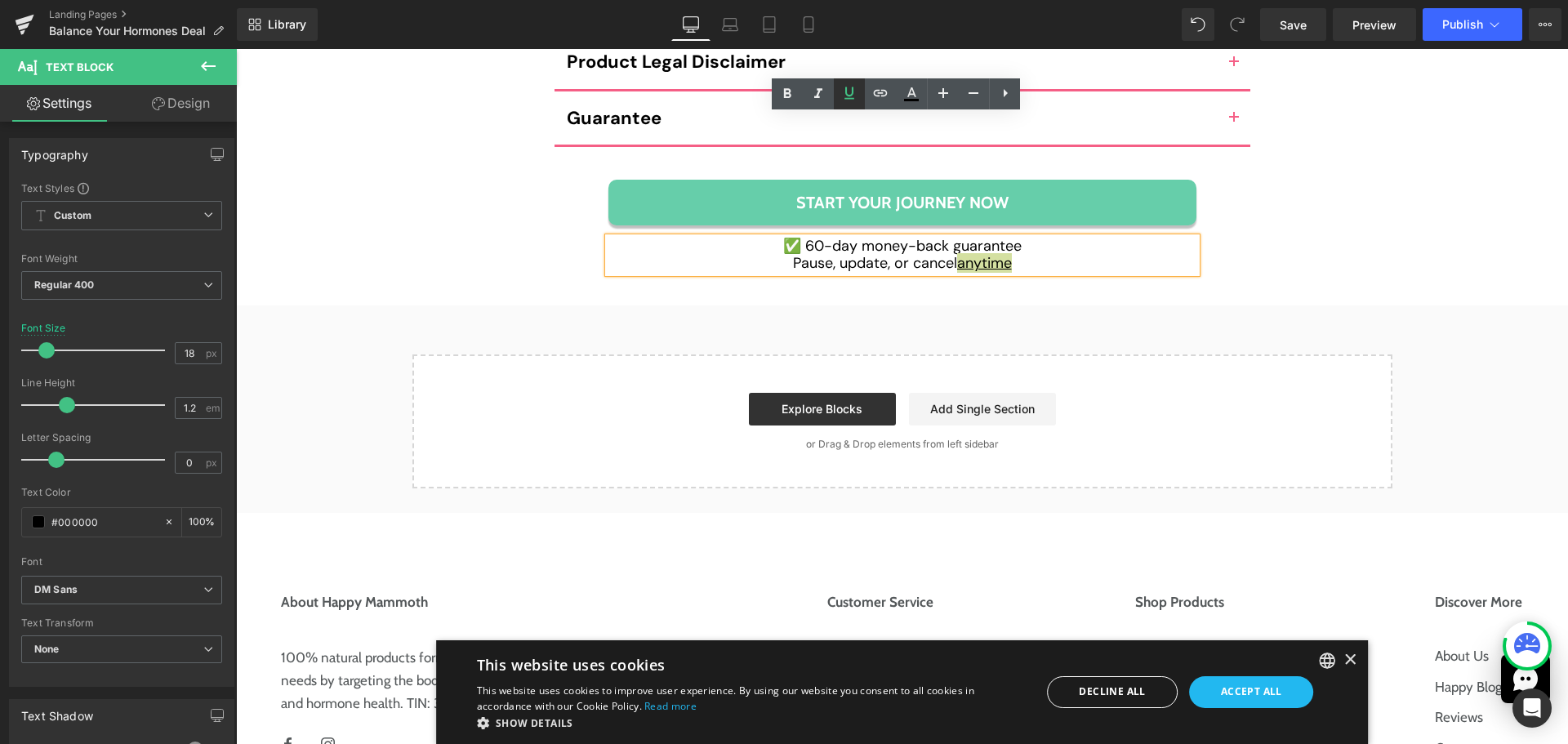
click at [844, 96] on icon at bounding box center [849, 93] width 20 height 20
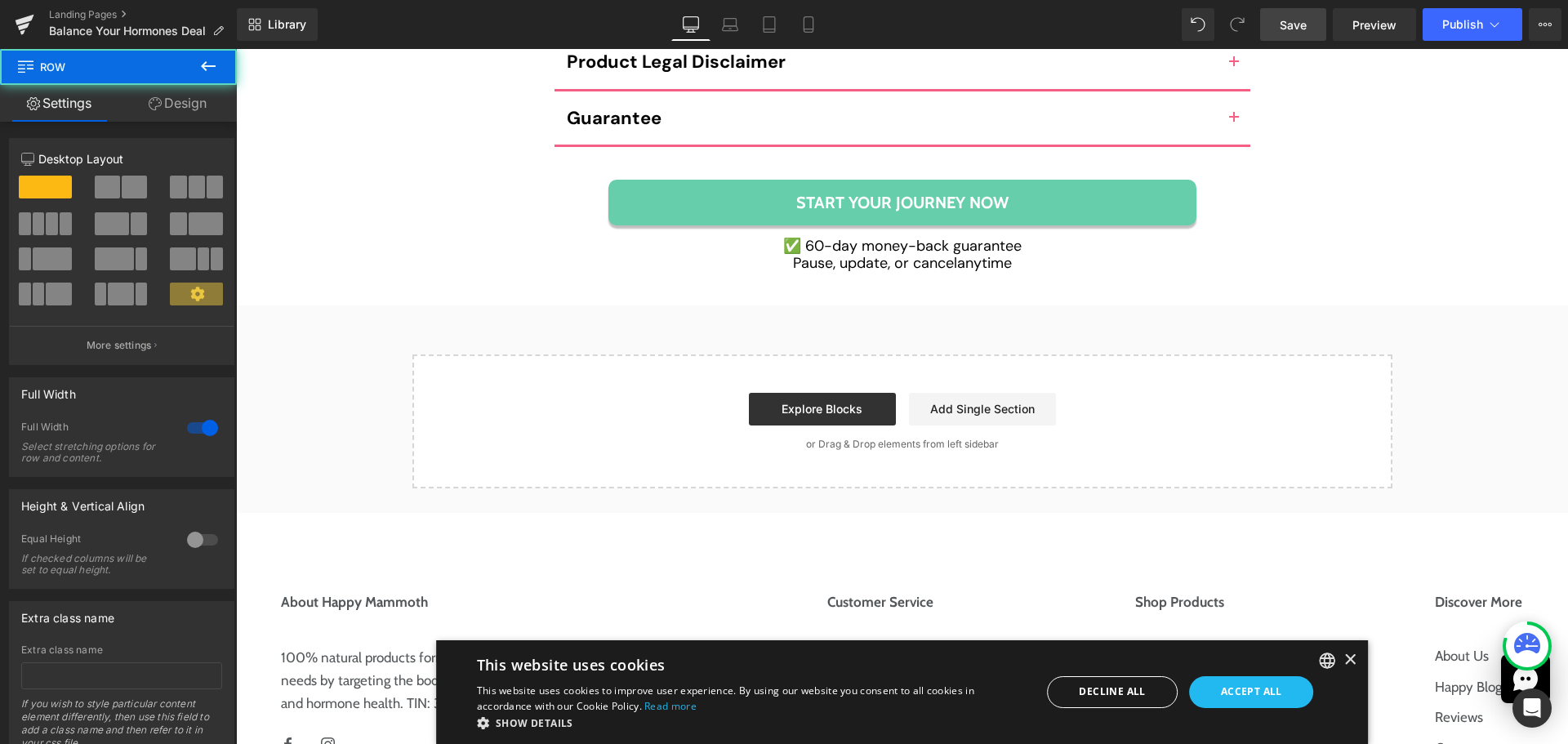
click at [1292, 20] on span "Save" at bounding box center [1293, 24] width 27 height 17
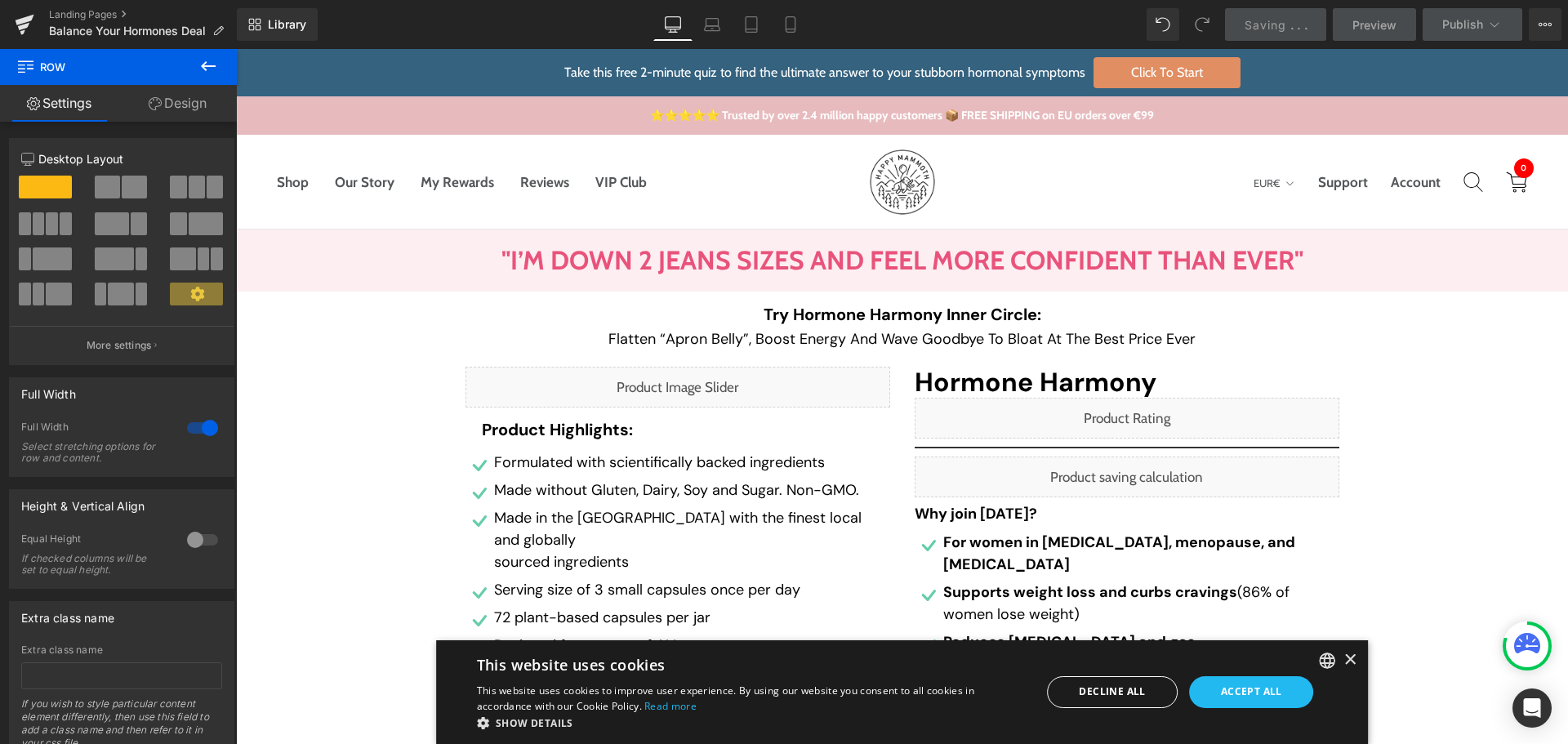
scroll to position [131, 0]
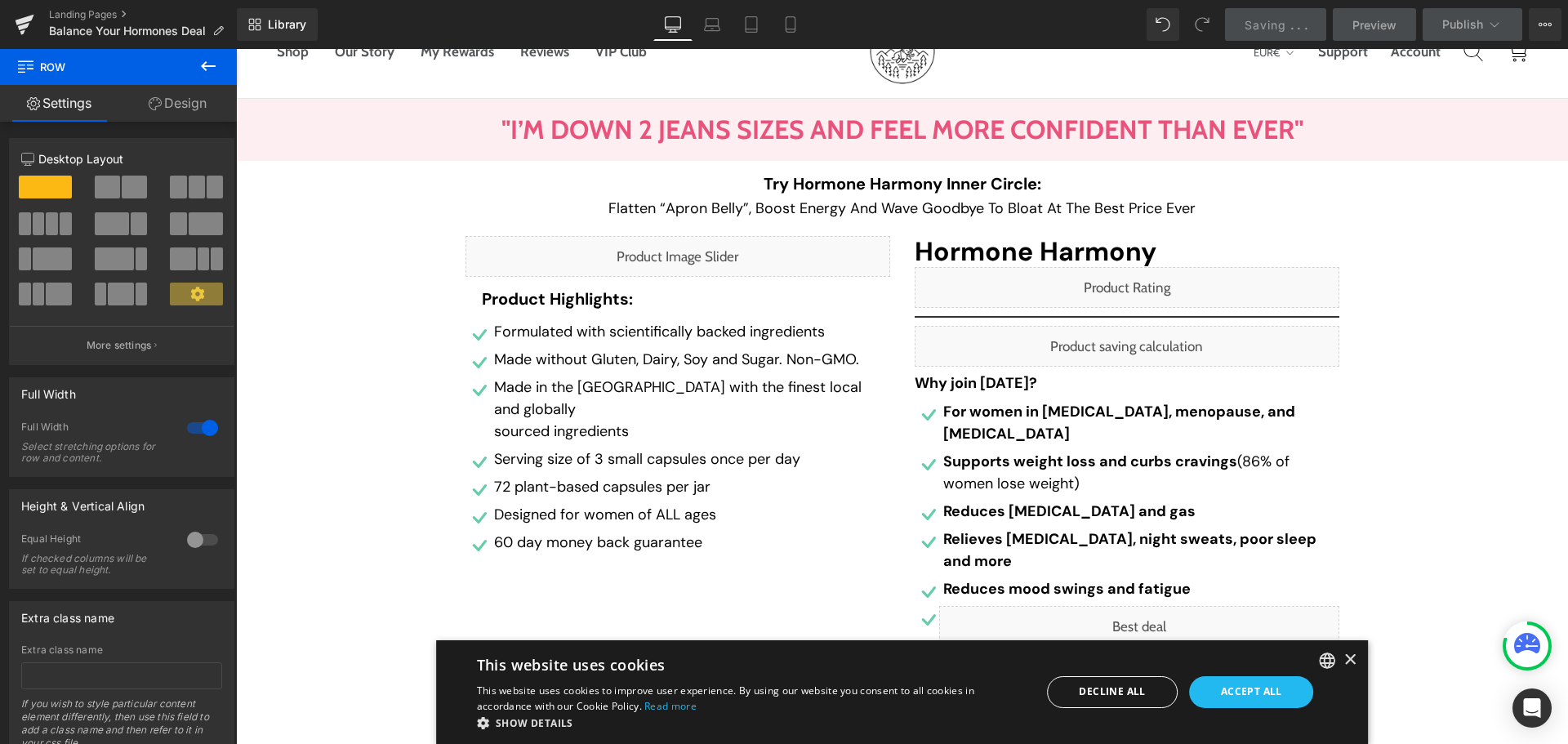
drag, startPoint x: 1564, startPoint y: 656, endPoint x: 1628, endPoint y: 93, distance: 566.6
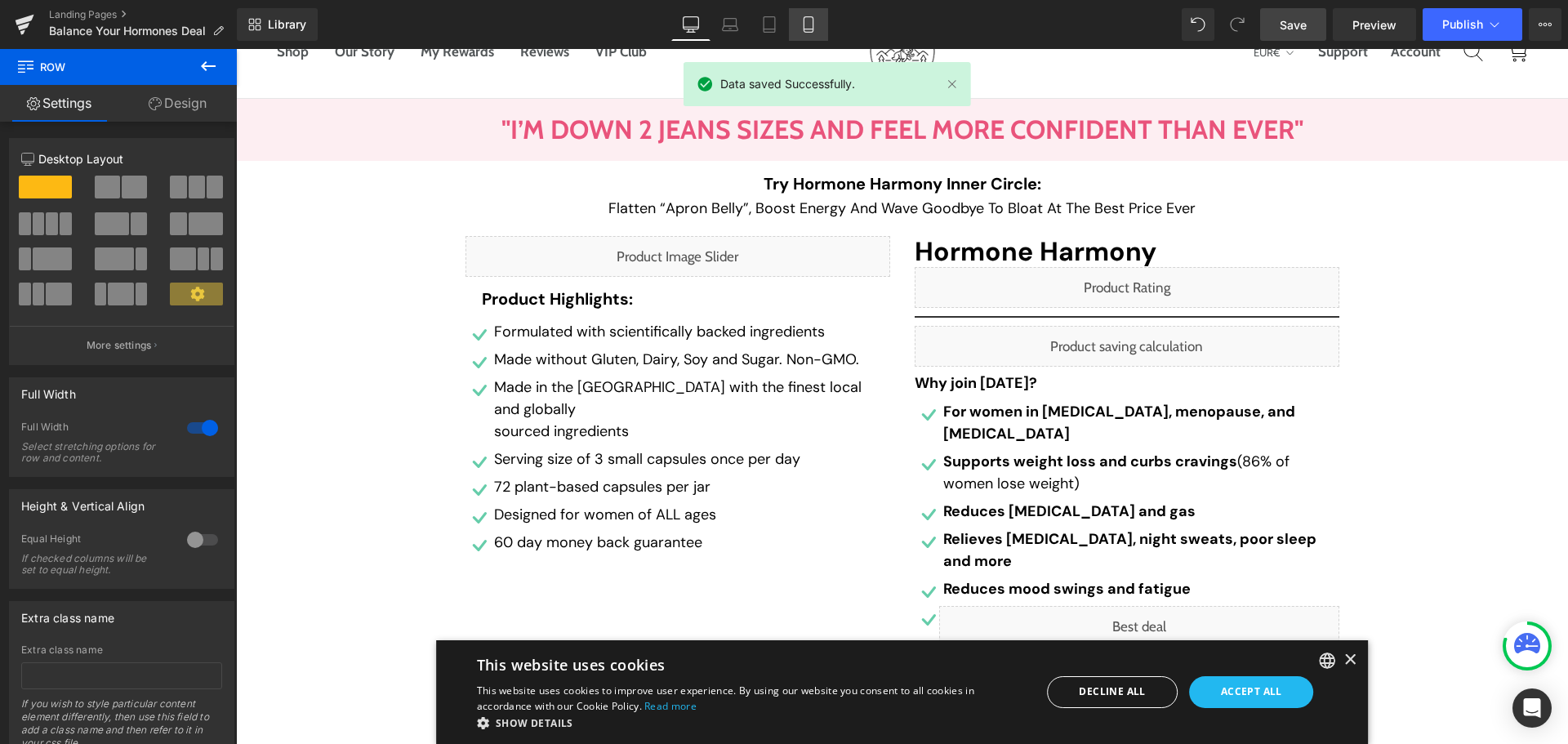
click at [804, 29] on icon at bounding box center [808, 29] width 9 height 0
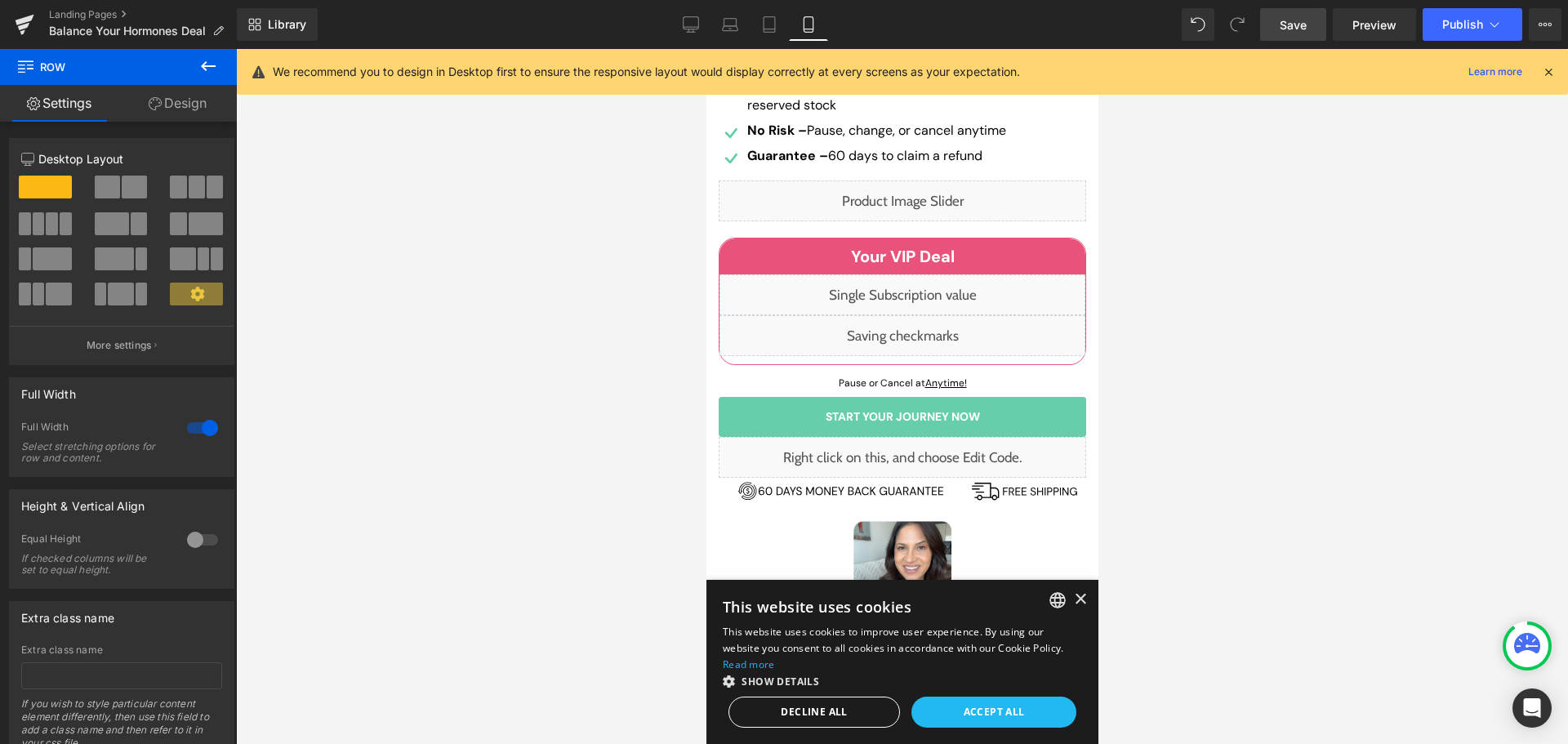
scroll to position [937, 0]
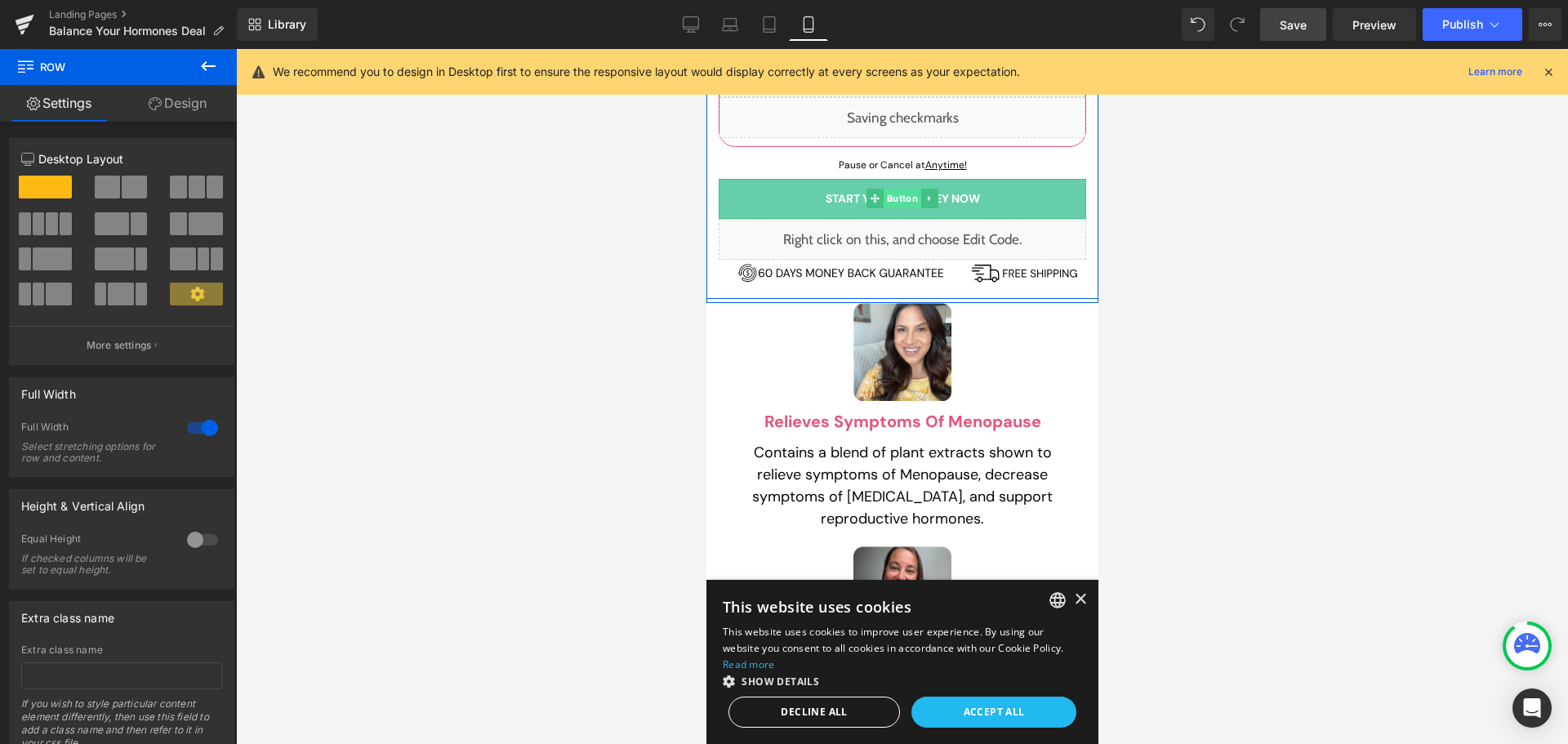
click at [899, 198] on span "Button" at bounding box center [901, 198] width 37 height 20
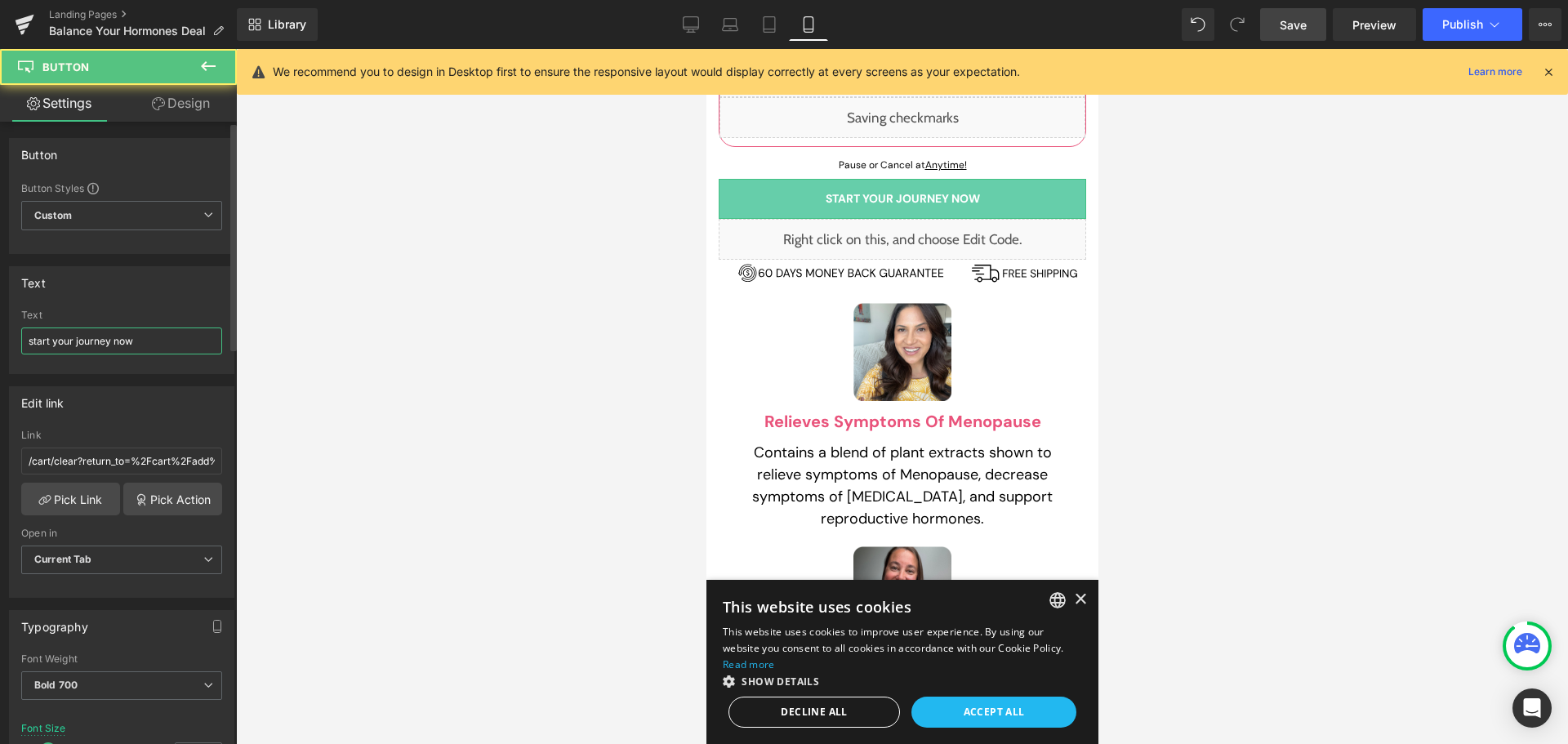
click at [121, 330] on input "start your journey now" at bounding box center [122, 341] width 201 height 27
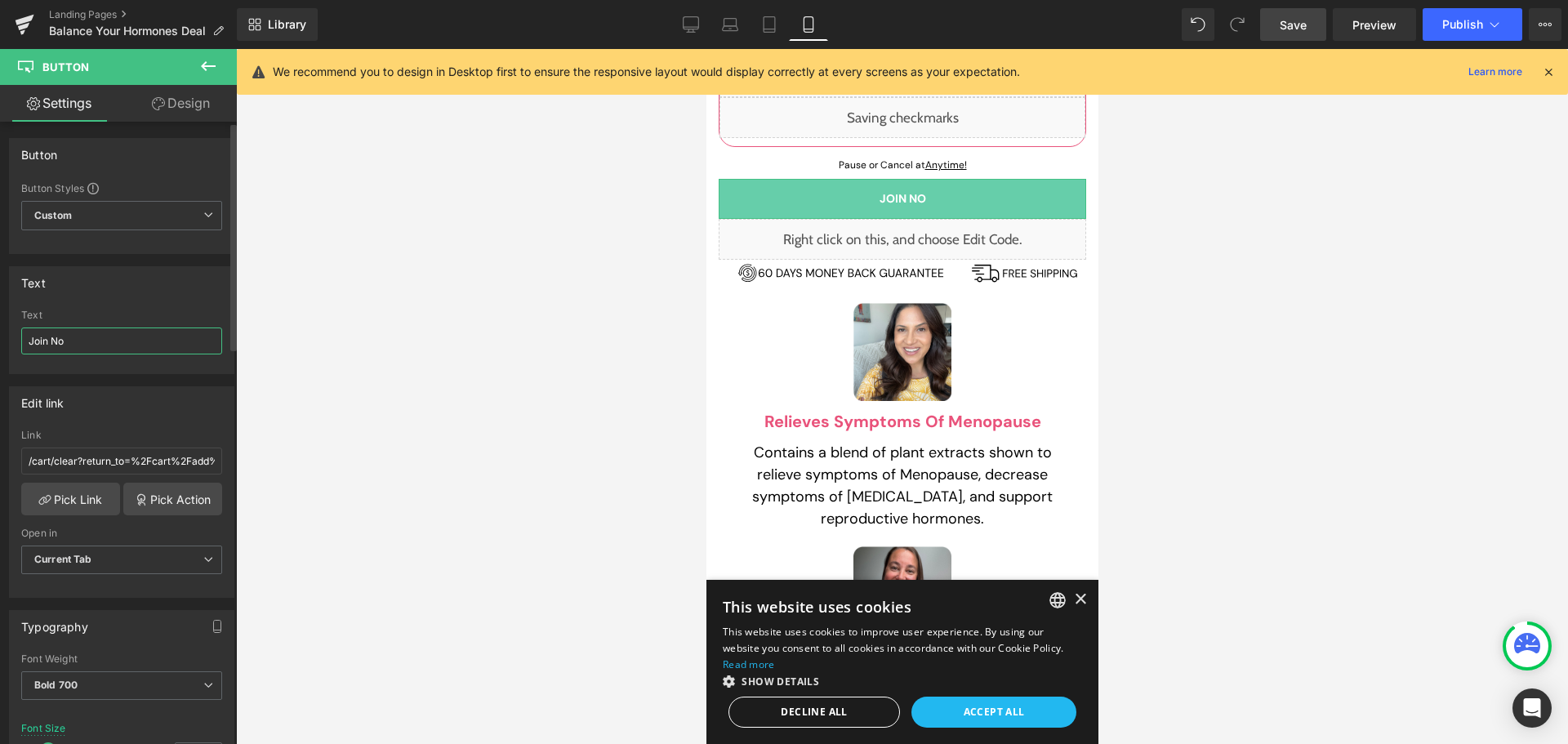
type input "Join Now"
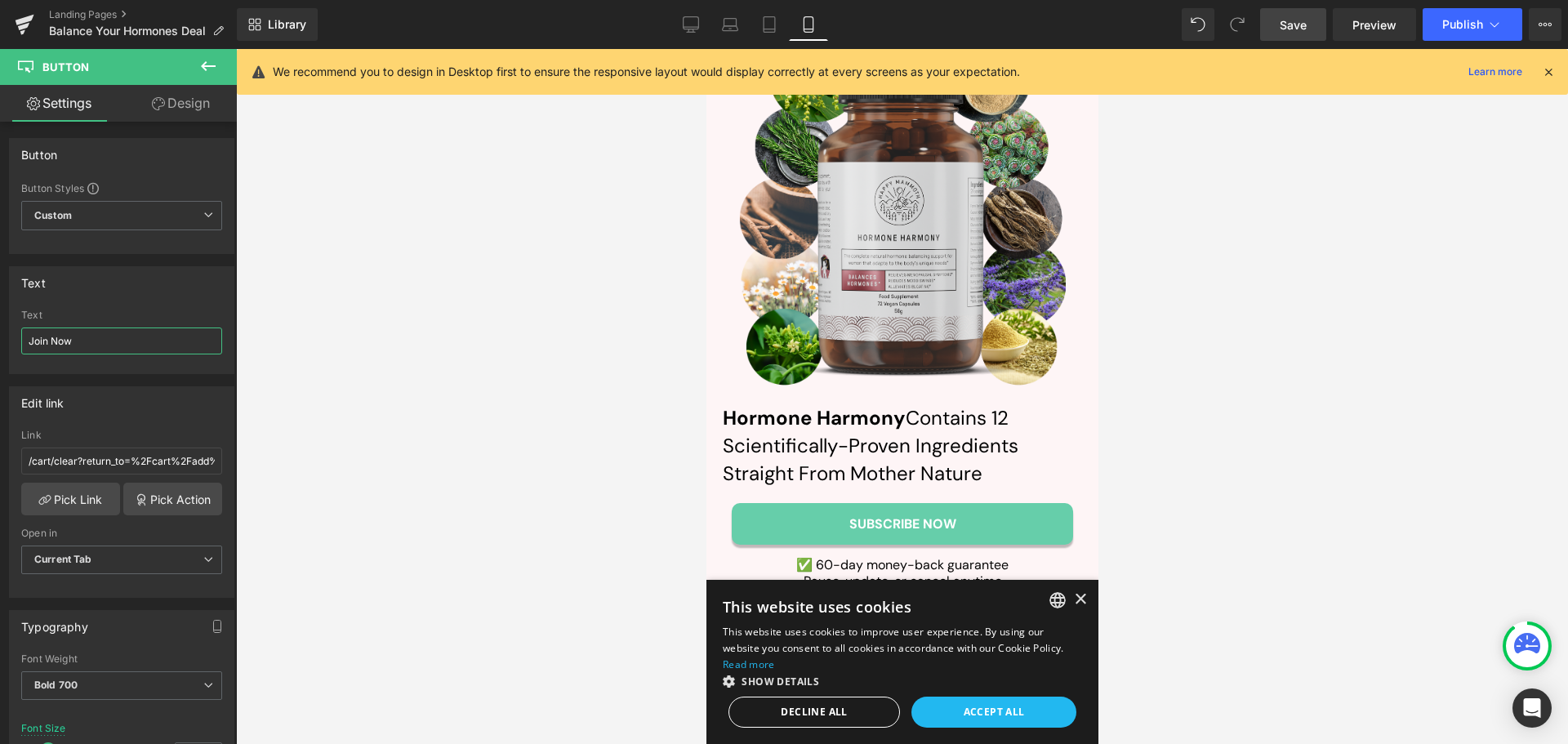
scroll to position [10250, 0]
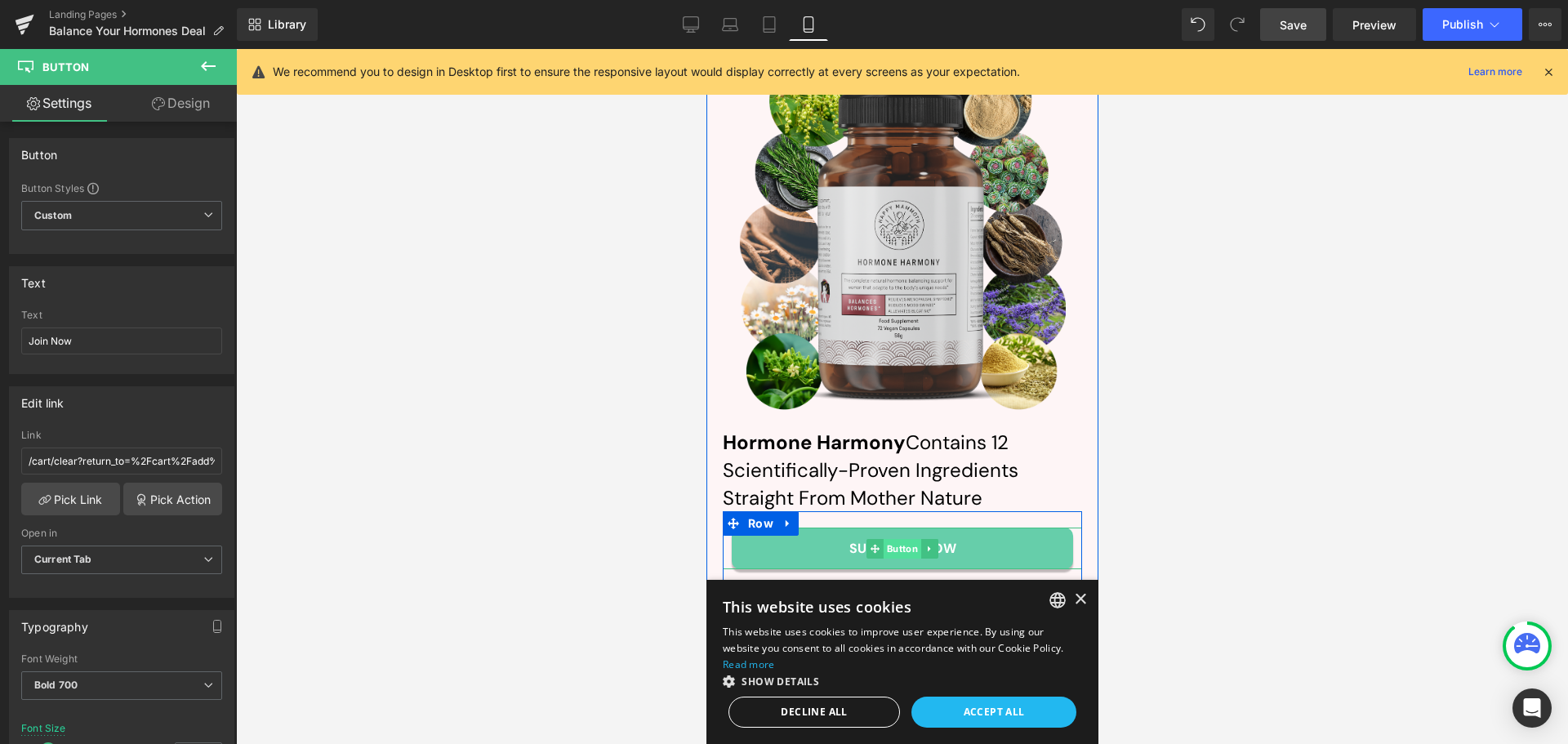
click at [889, 539] on span "Button" at bounding box center [901, 549] width 37 height 20
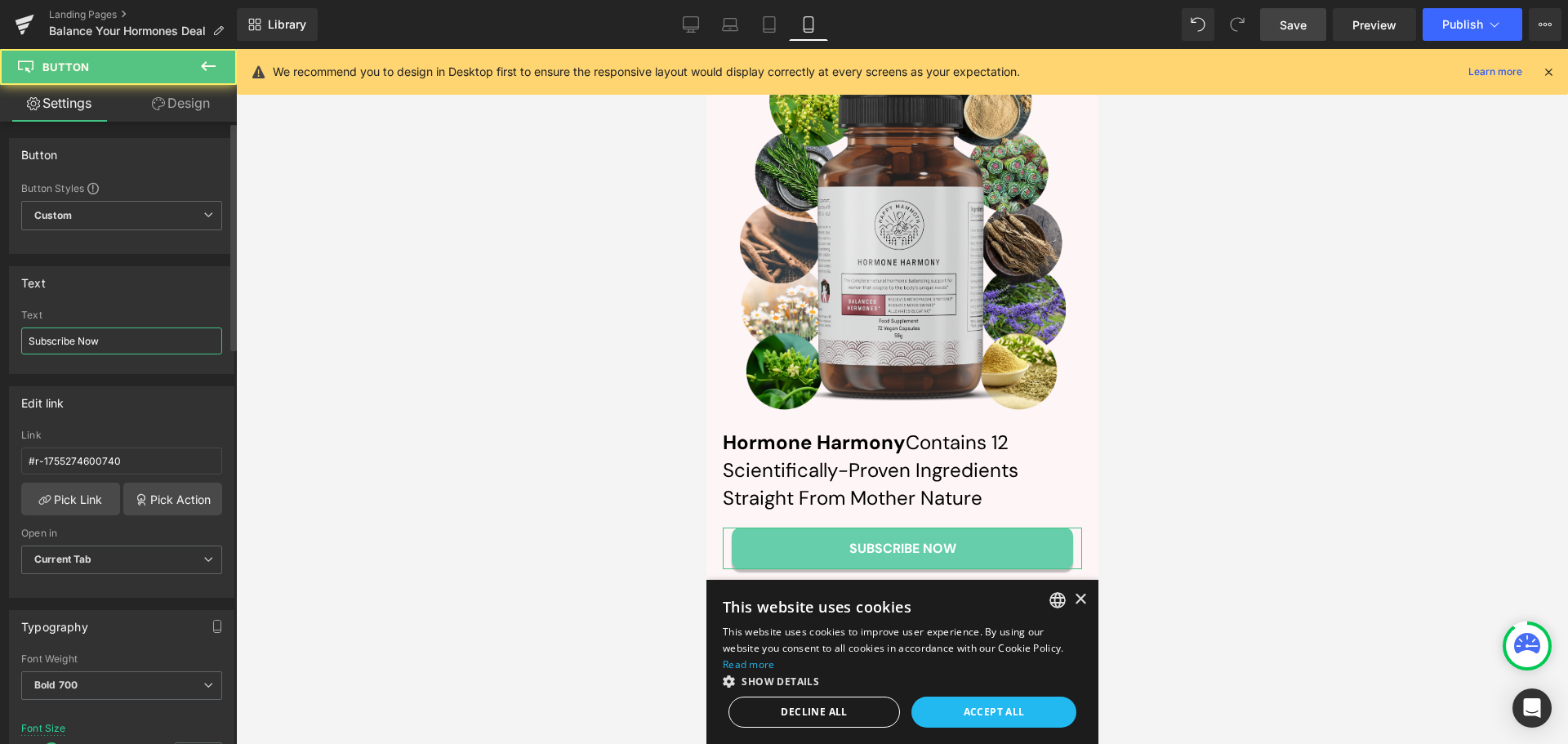
click at [109, 348] on input "Subscribe Now" at bounding box center [122, 341] width 201 height 27
paste input "tart Your Journey NOW"
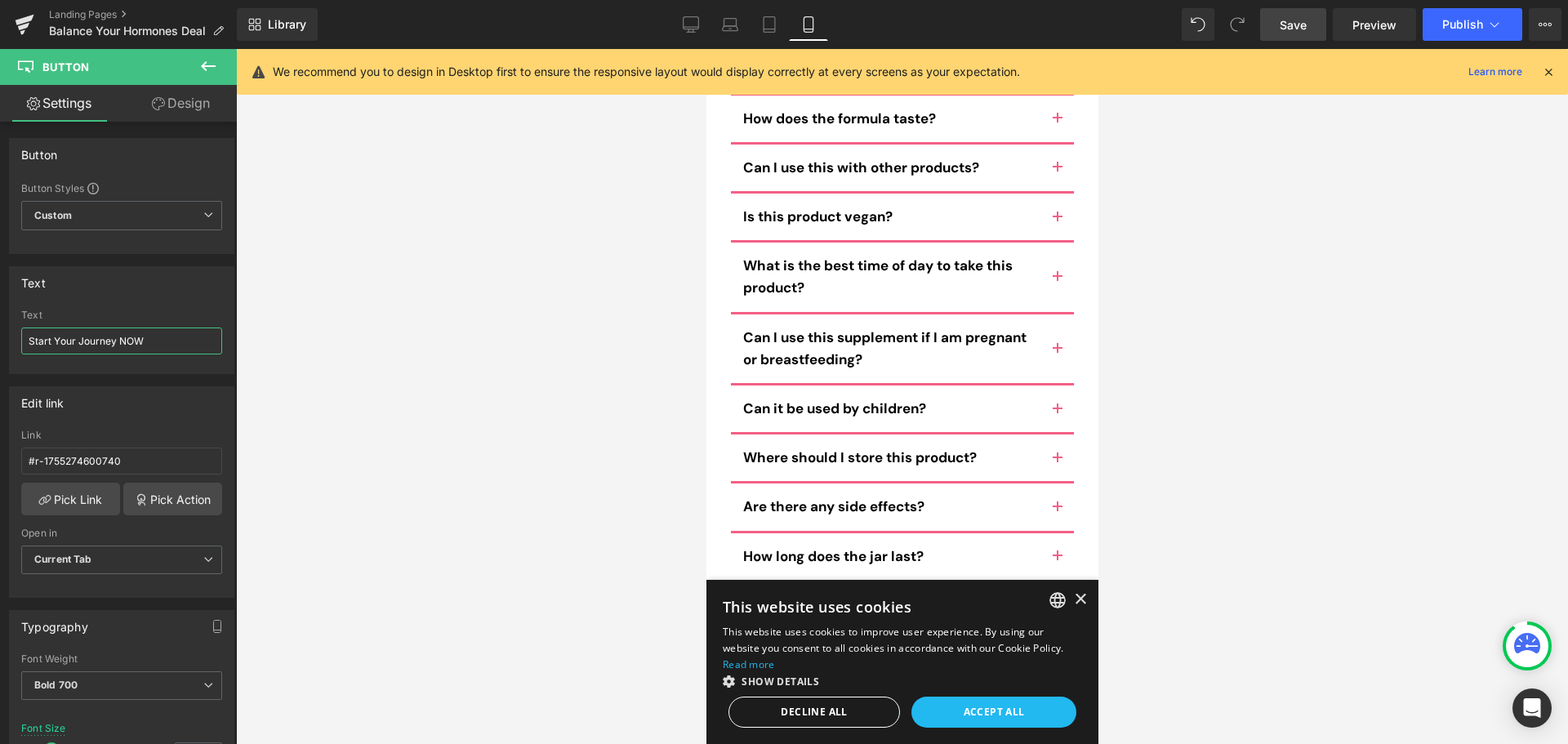
scroll to position [18790, 0]
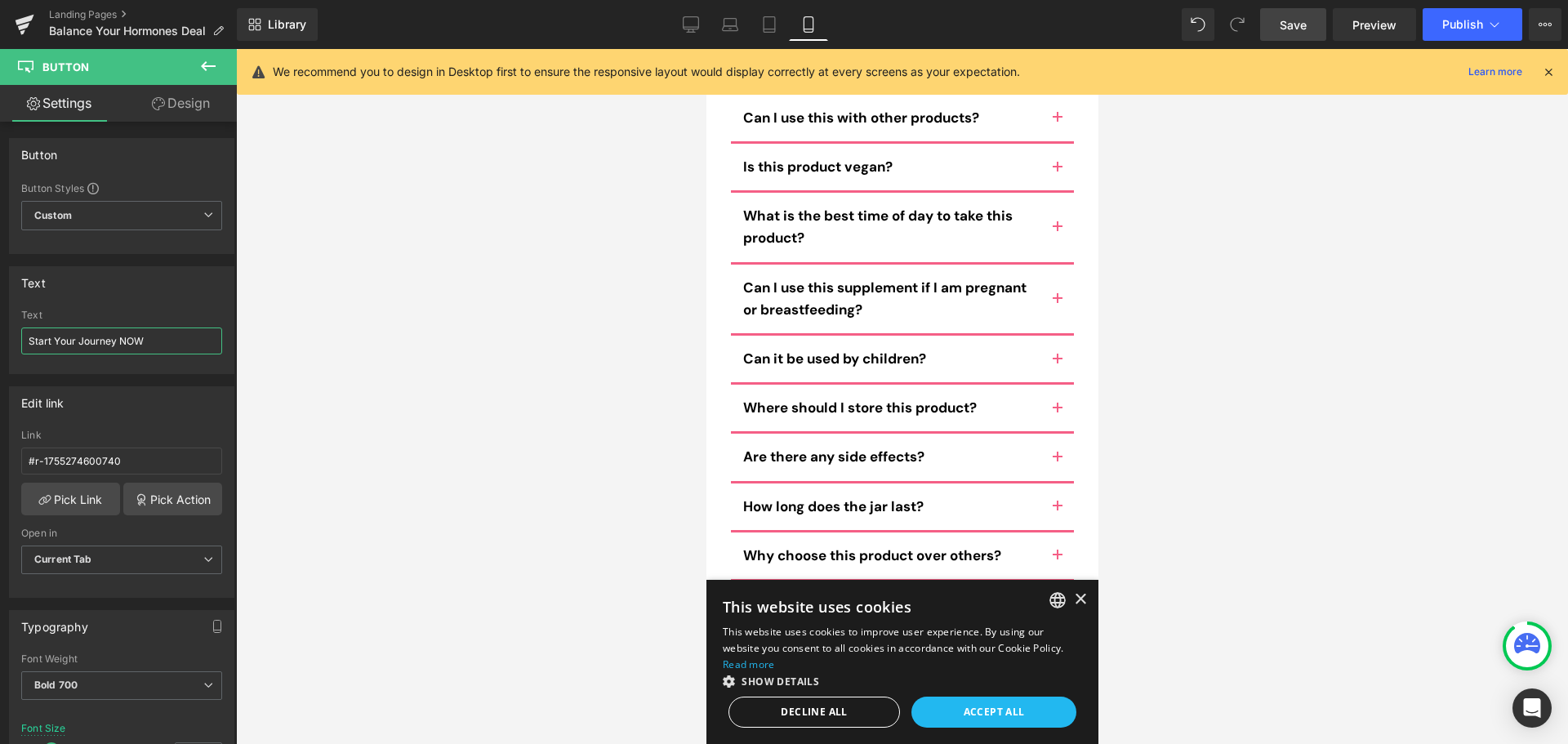
drag, startPoint x: 1095, startPoint y: 410, endPoint x: 1889, endPoint y: 540, distance: 804.6
type input "Start Your Journey NOW"
click at [1288, 34] on link "Save" at bounding box center [1293, 24] width 66 height 33
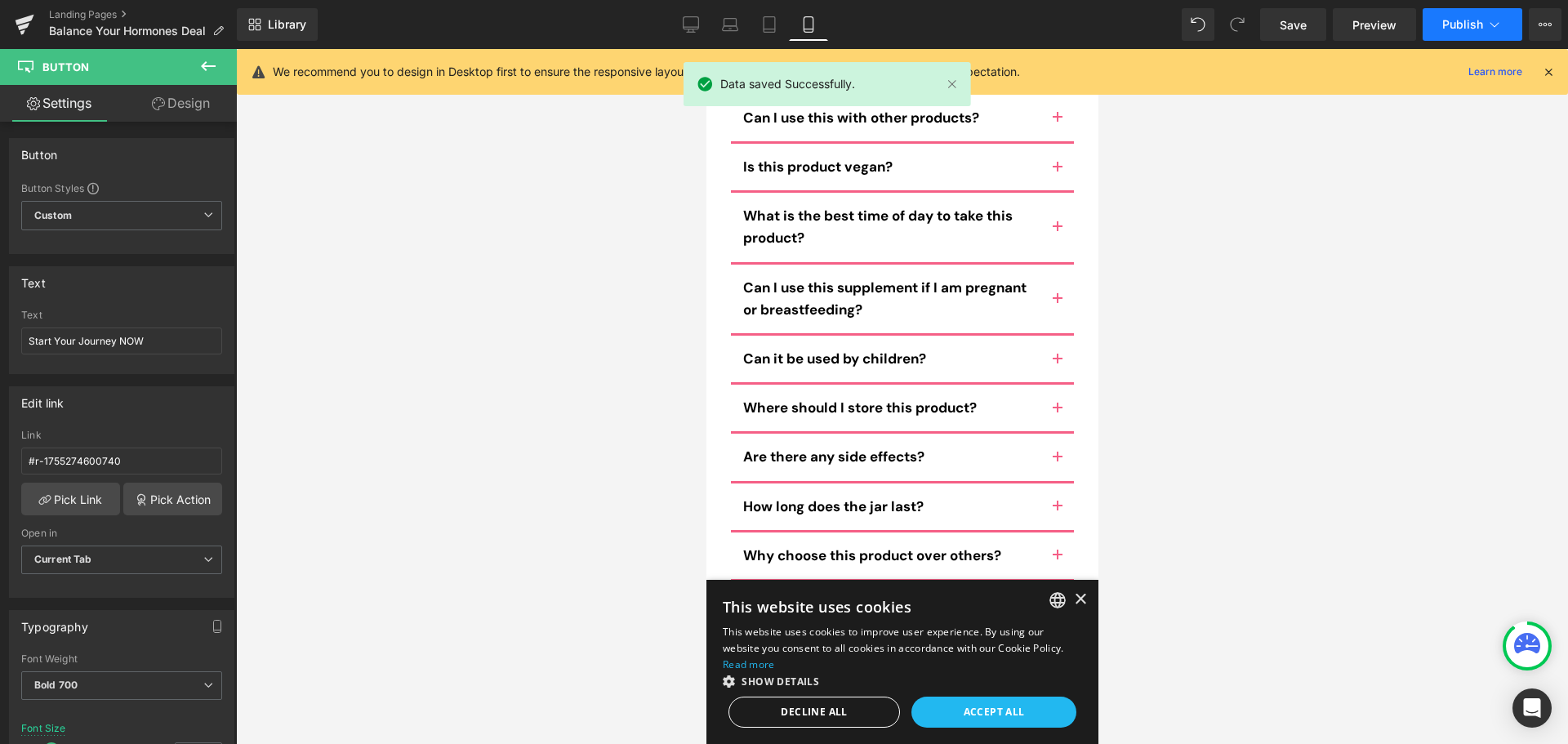
click at [1461, 34] on button "Publish" at bounding box center [1473, 24] width 100 height 33
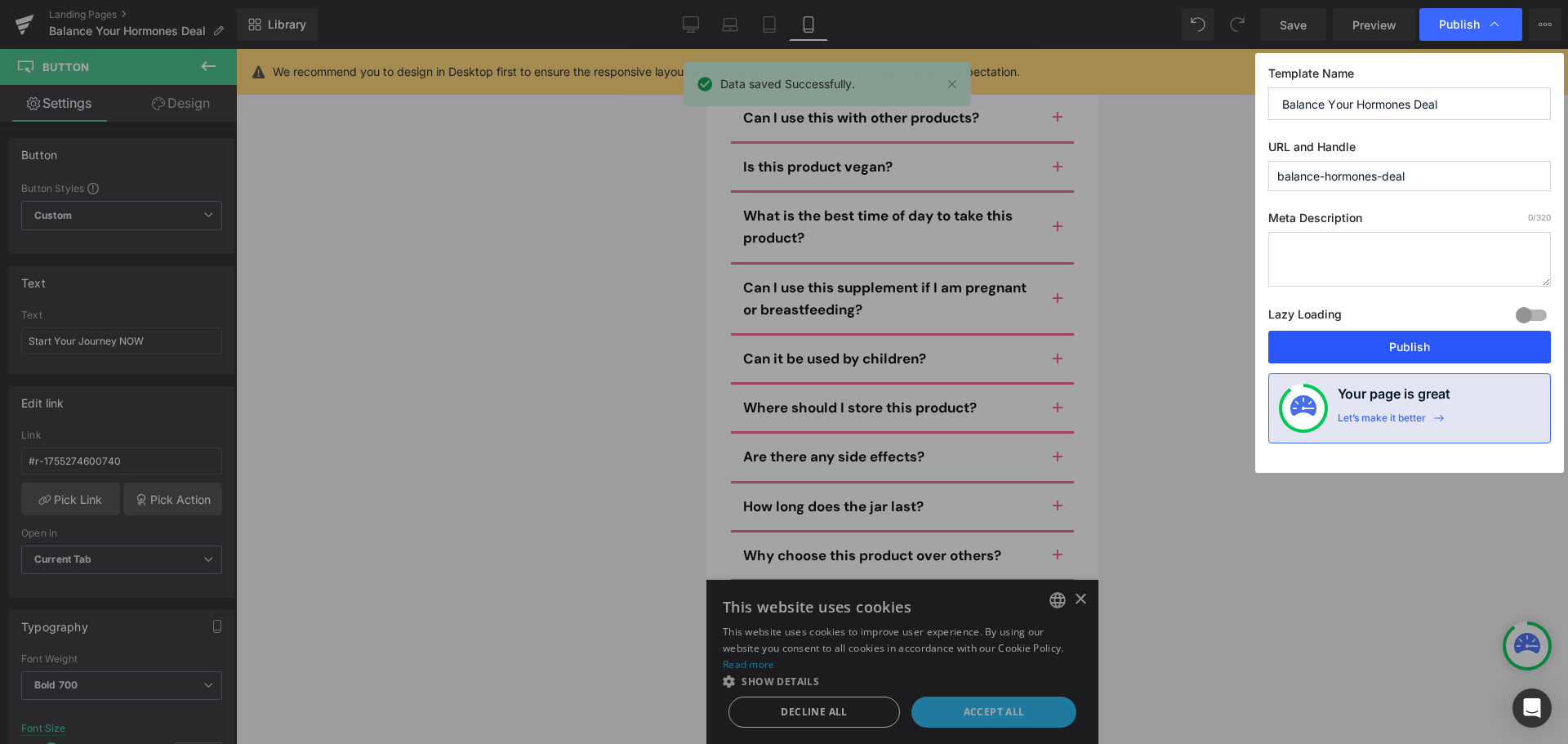
click at [1443, 344] on button "Publish" at bounding box center [1410, 347] width 283 height 33
